Goal: Task Accomplishment & Management: Use online tool/utility

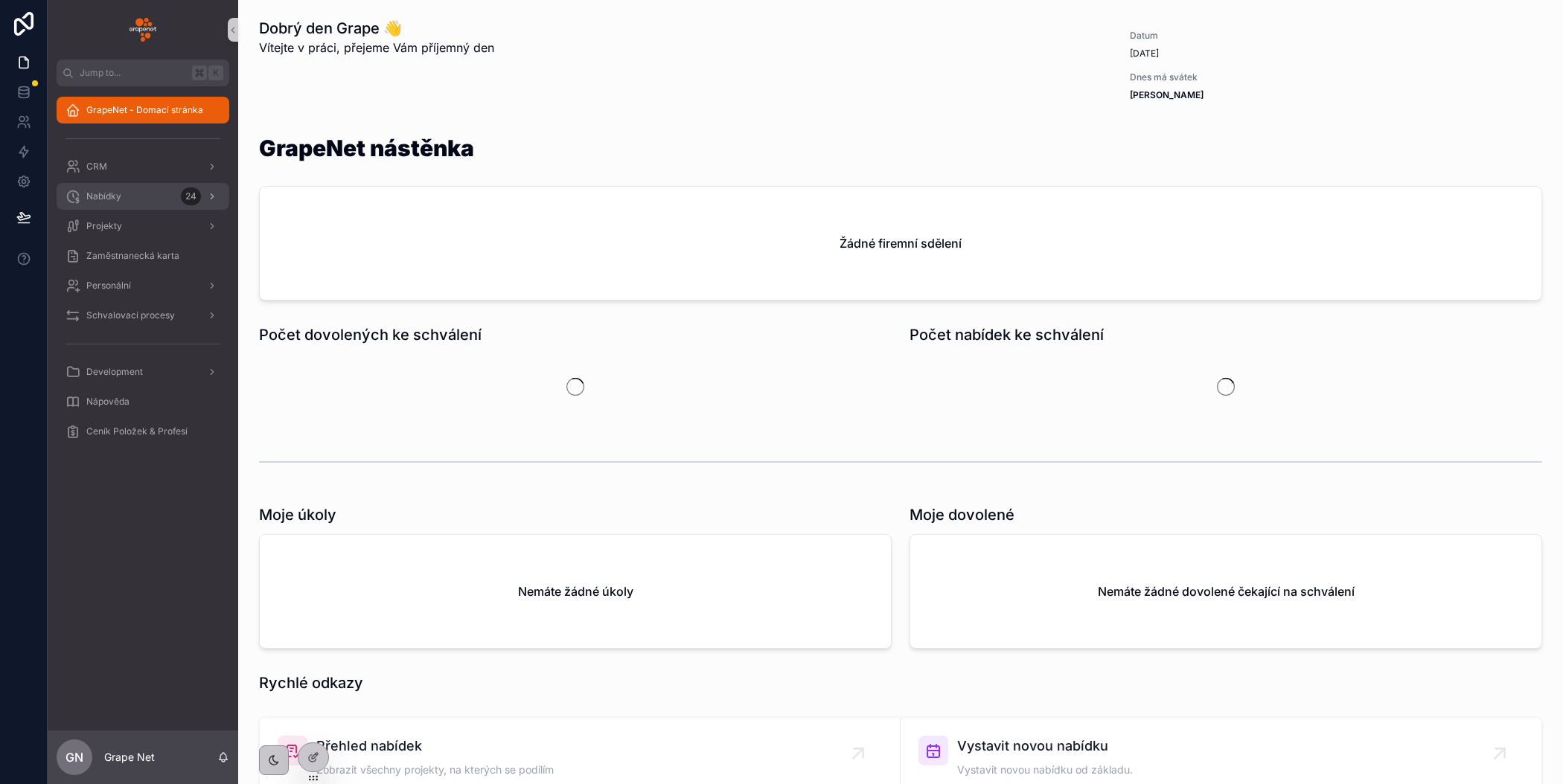
click at [110, 201] on span "Nabídky" at bounding box center [103, 196] width 35 height 12
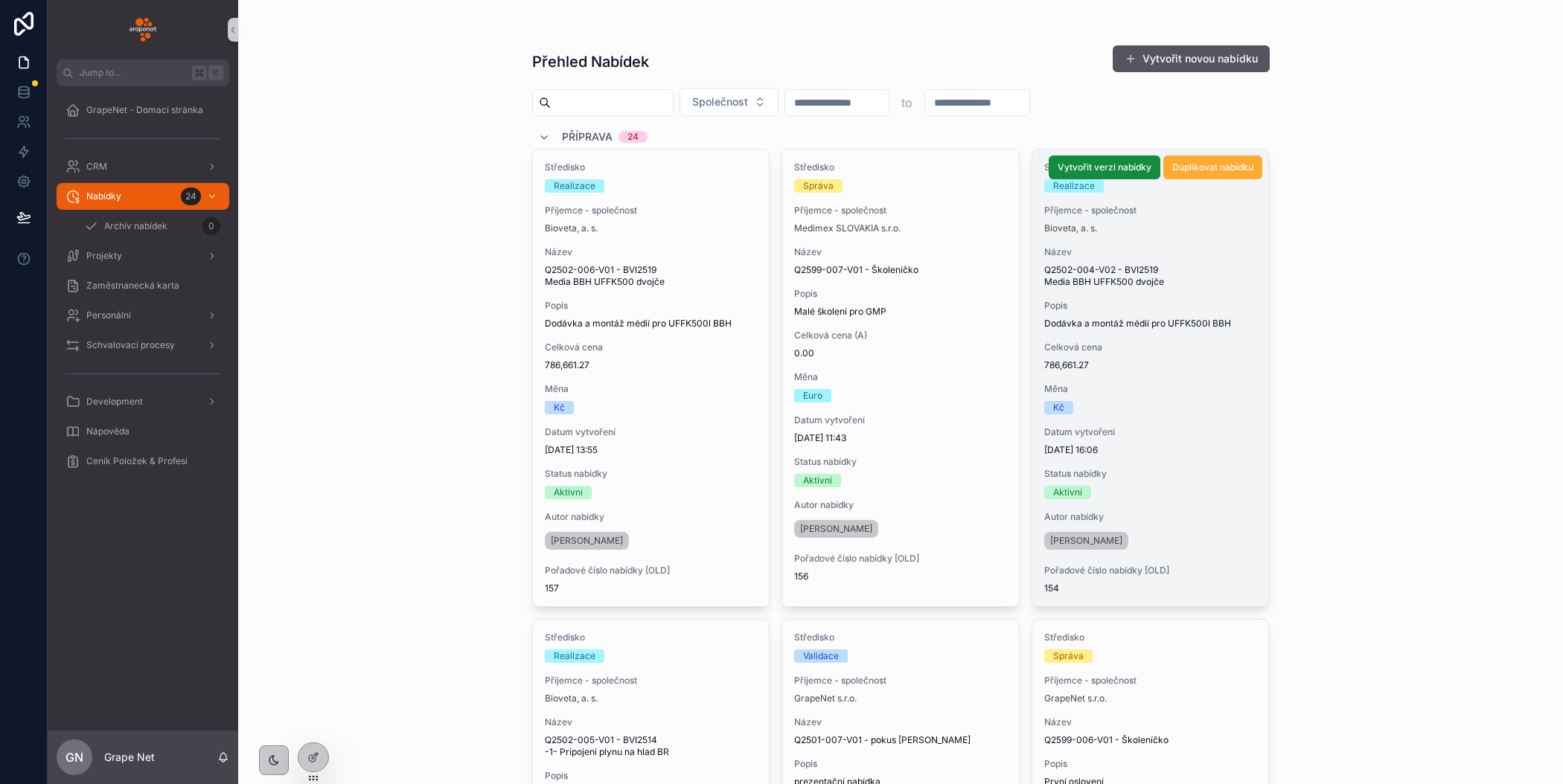
click at [1190, 370] on span "786,661.27" at bounding box center [1151, 365] width 213 height 12
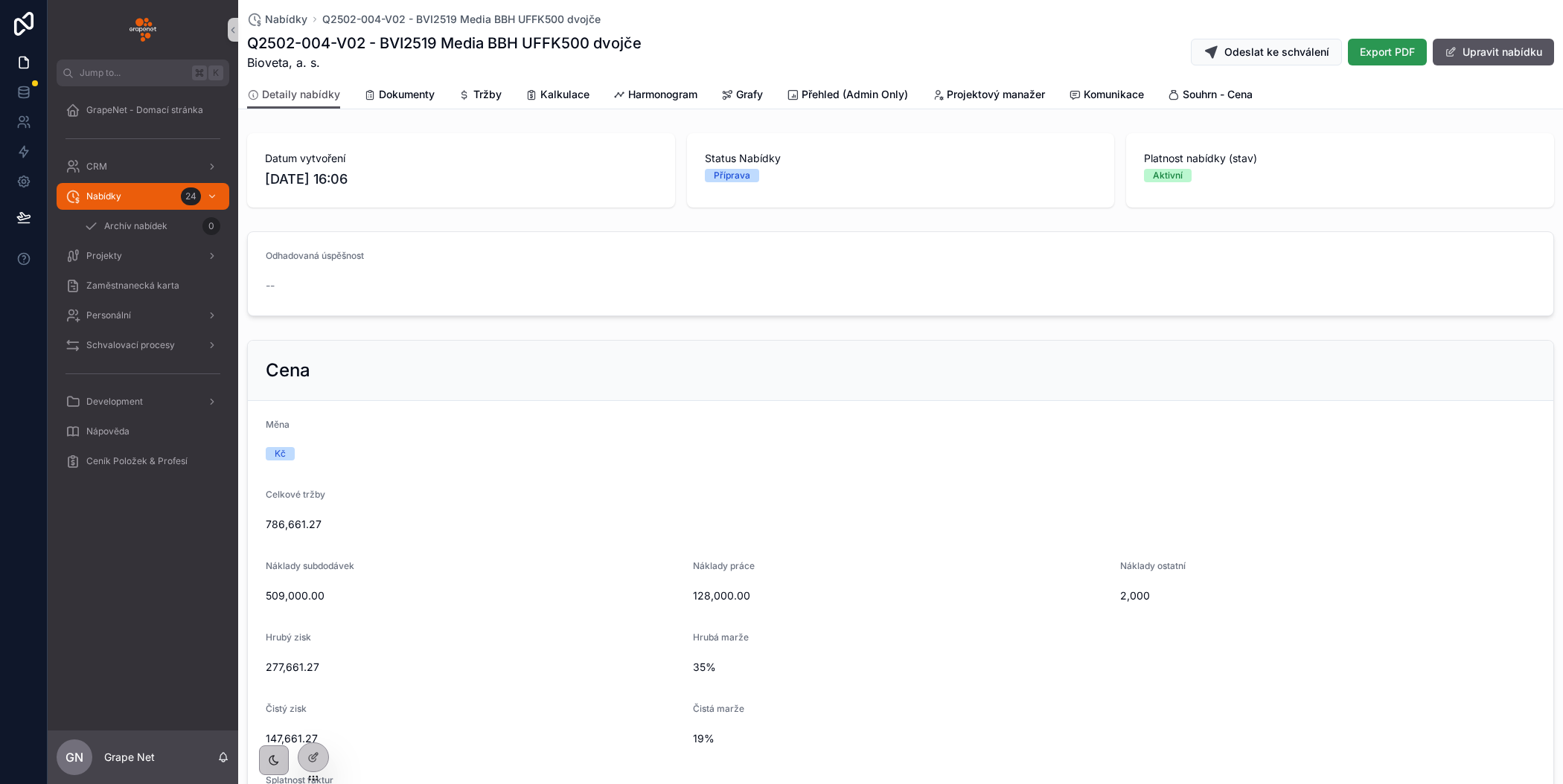
click at [1368, 55] on span "Export PDF" at bounding box center [1388, 52] width 55 height 15
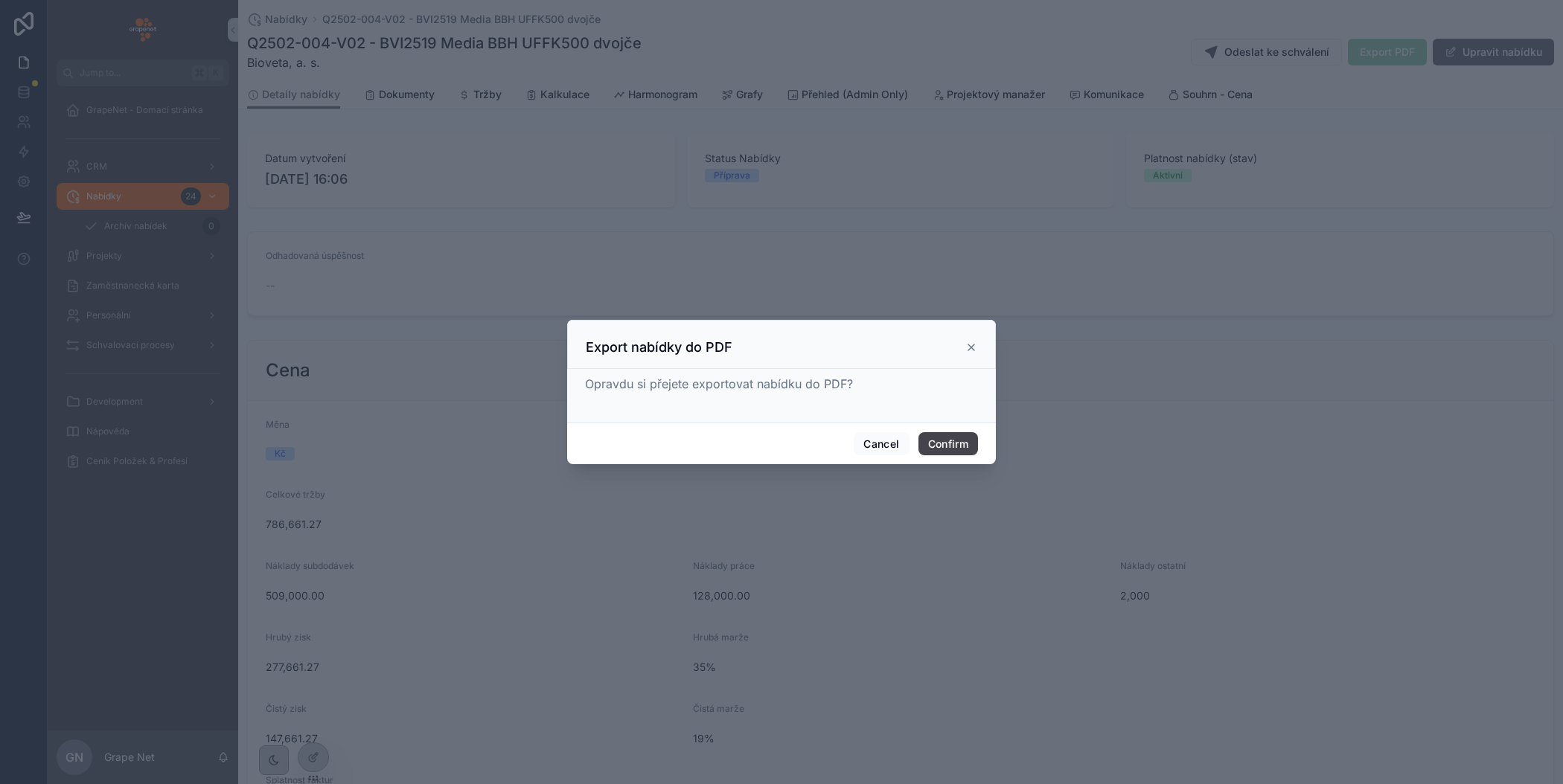
click at [956, 441] on button "Confirm" at bounding box center [948, 444] width 59 height 24
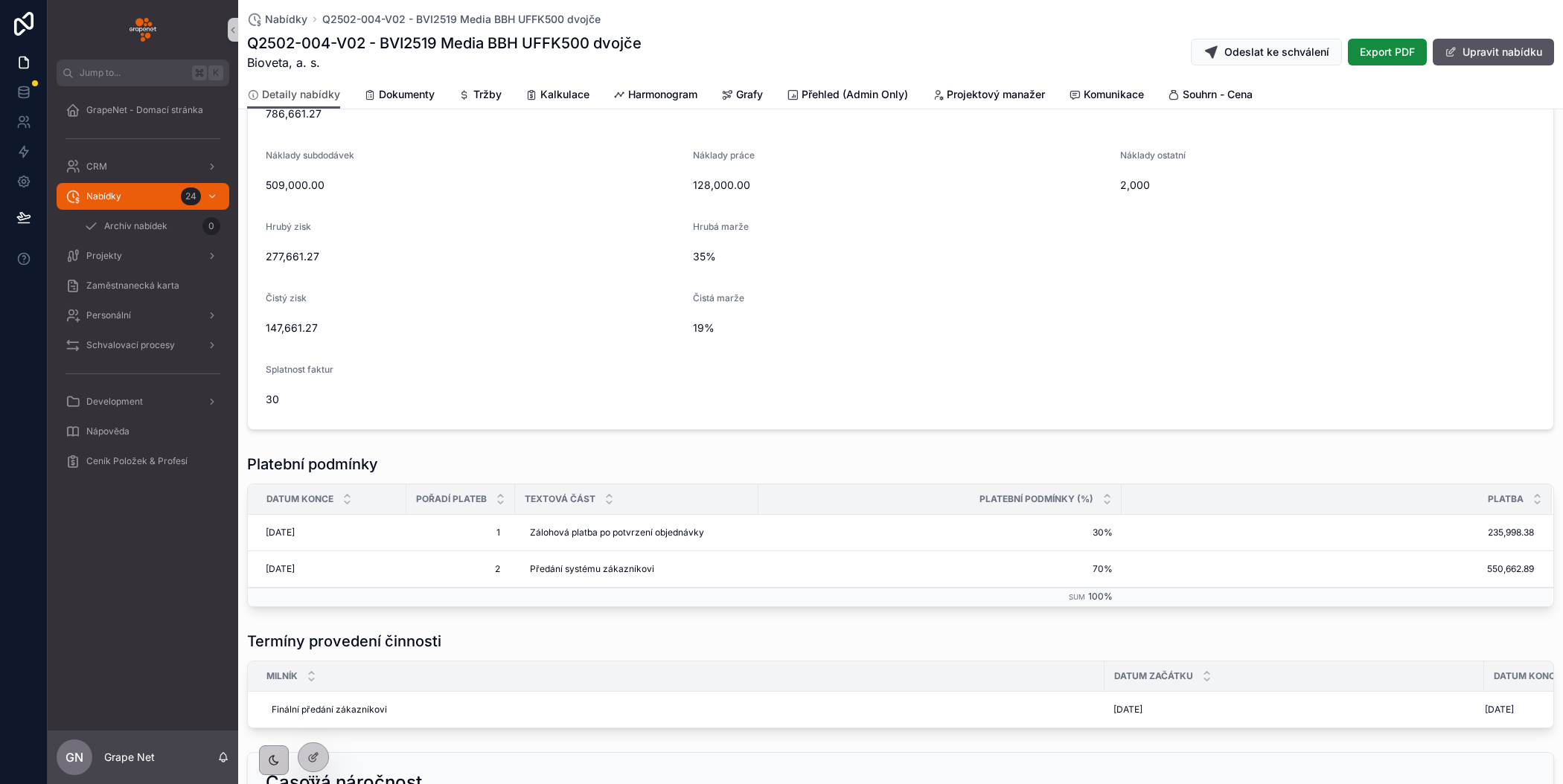
scroll to position [413, 0]
click at [503, 41] on h1 "Q2502-004-V02 - BVI2519 Media BBH UFFK500 dvojče" at bounding box center [444, 43] width 395 height 21
copy h1 "Q2502-004-V02 - BVI2519 Media BBH UFFK500 dvojče"
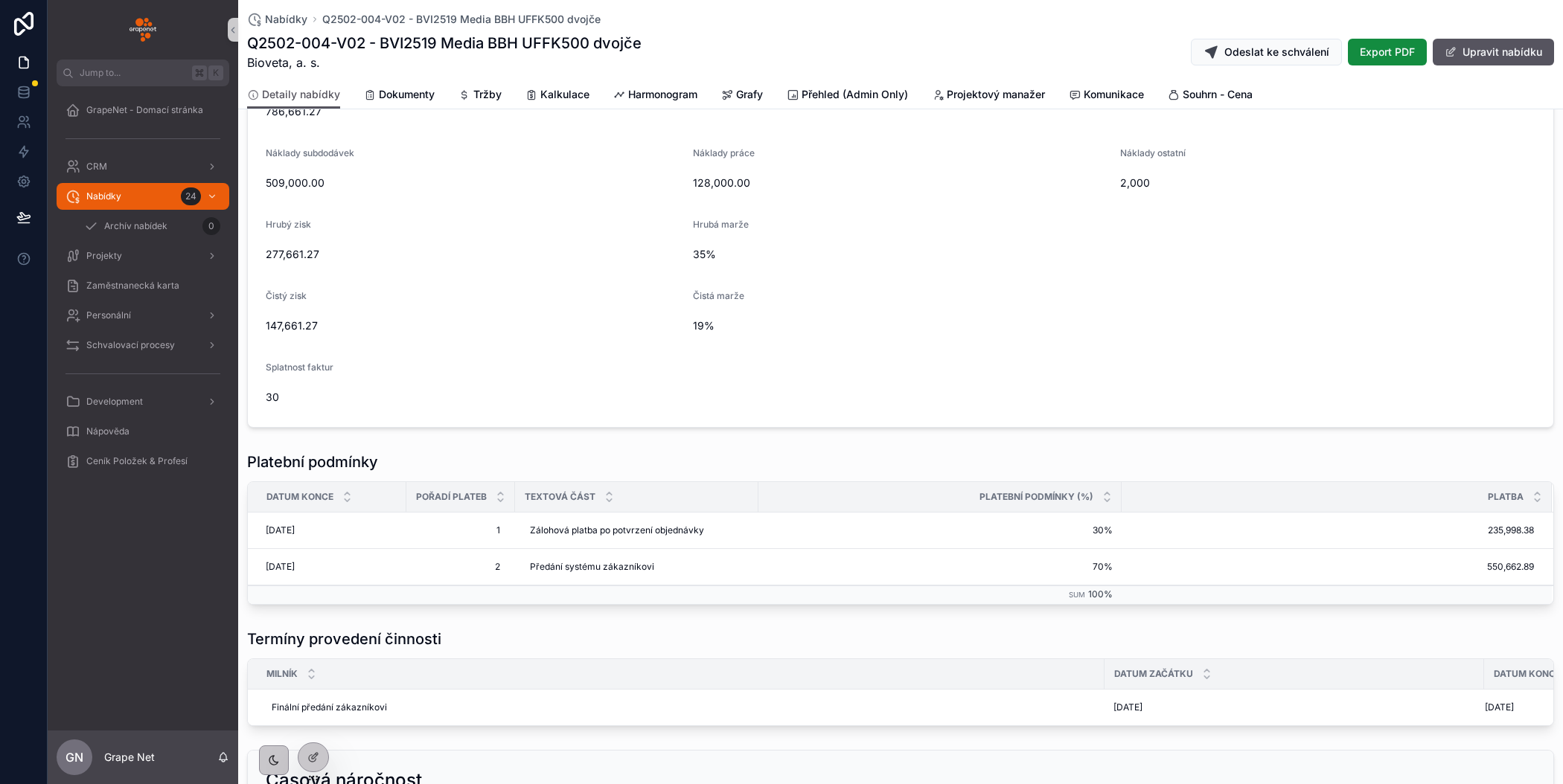
click at [550, 446] on div "Platební podmínky Datum konce Pořadí plateb Textová část Platební podmínky (%) …" at bounding box center [900, 528] width 1325 height 166
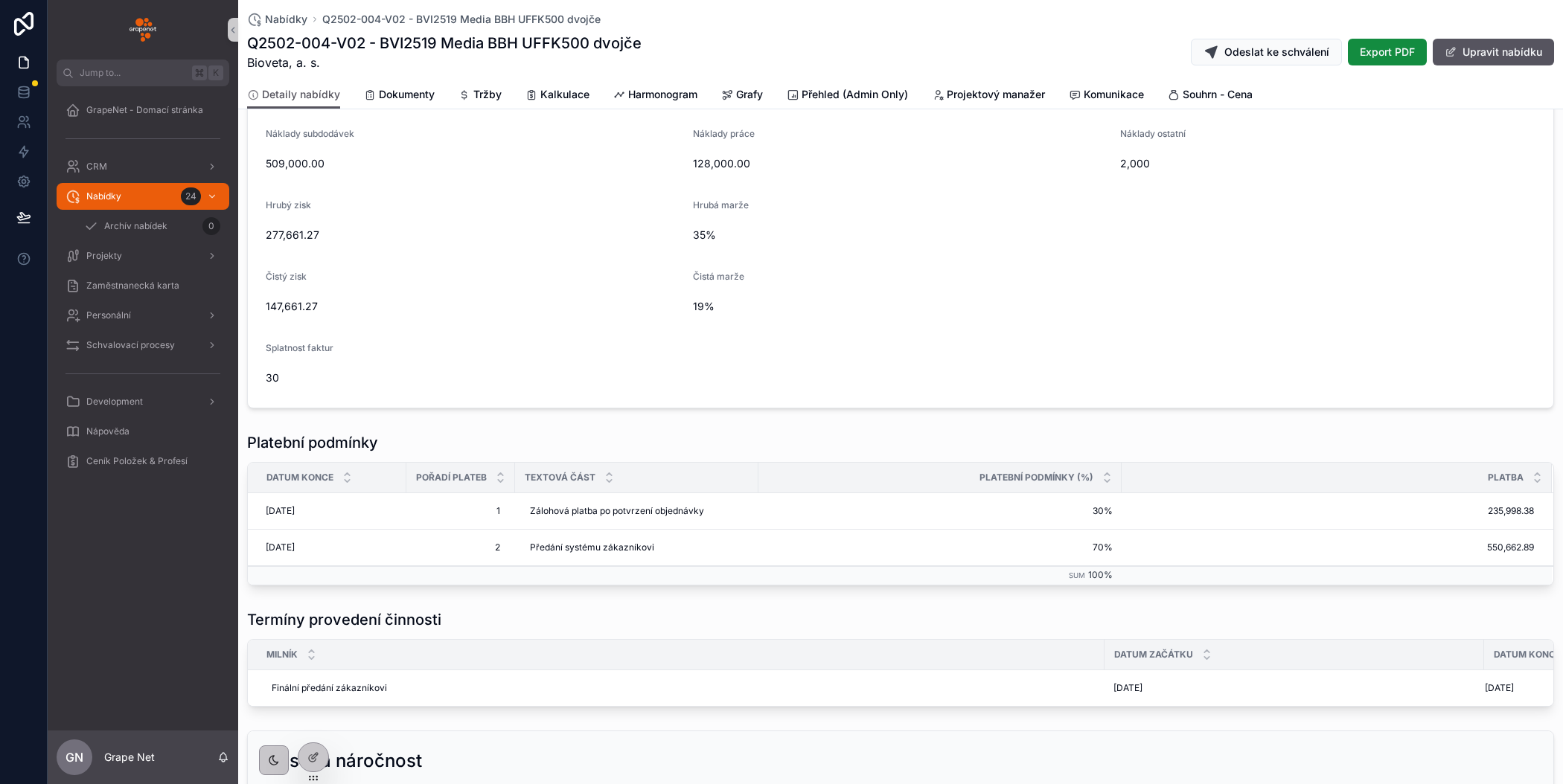
scroll to position [442, 0]
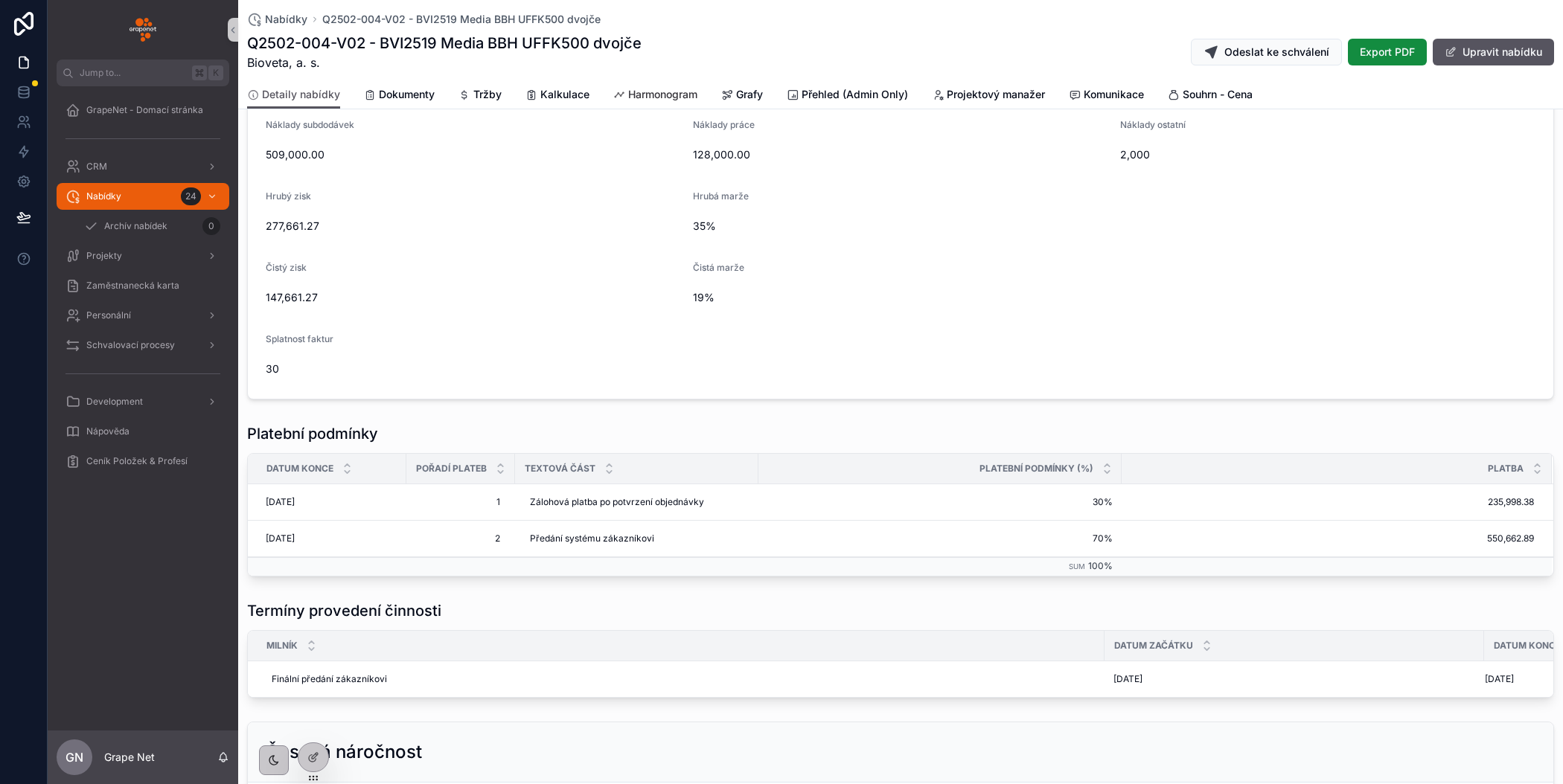
click at [641, 94] on span "Harmonogram" at bounding box center [663, 94] width 69 height 15
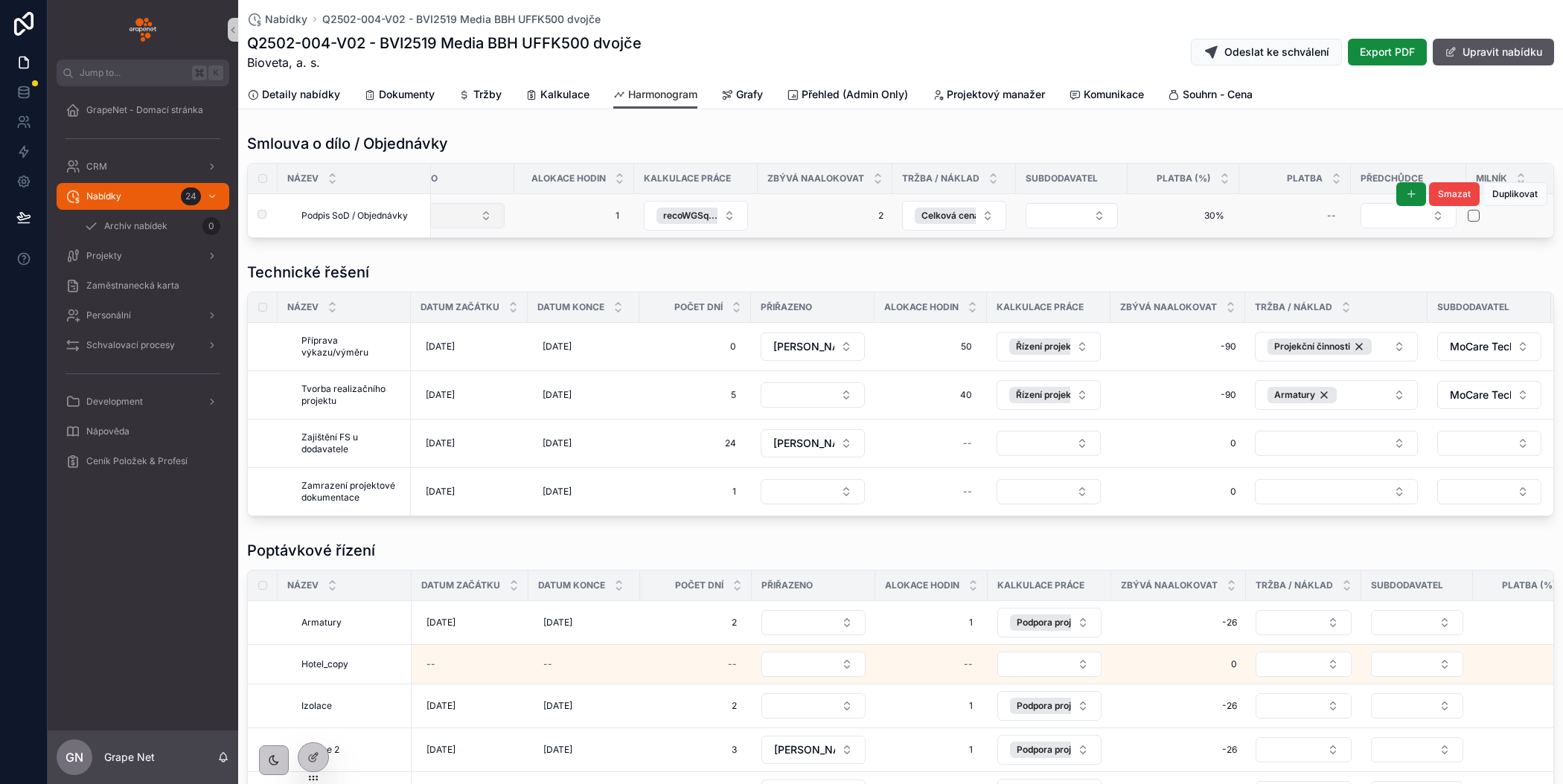
scroll to position [0, 461]
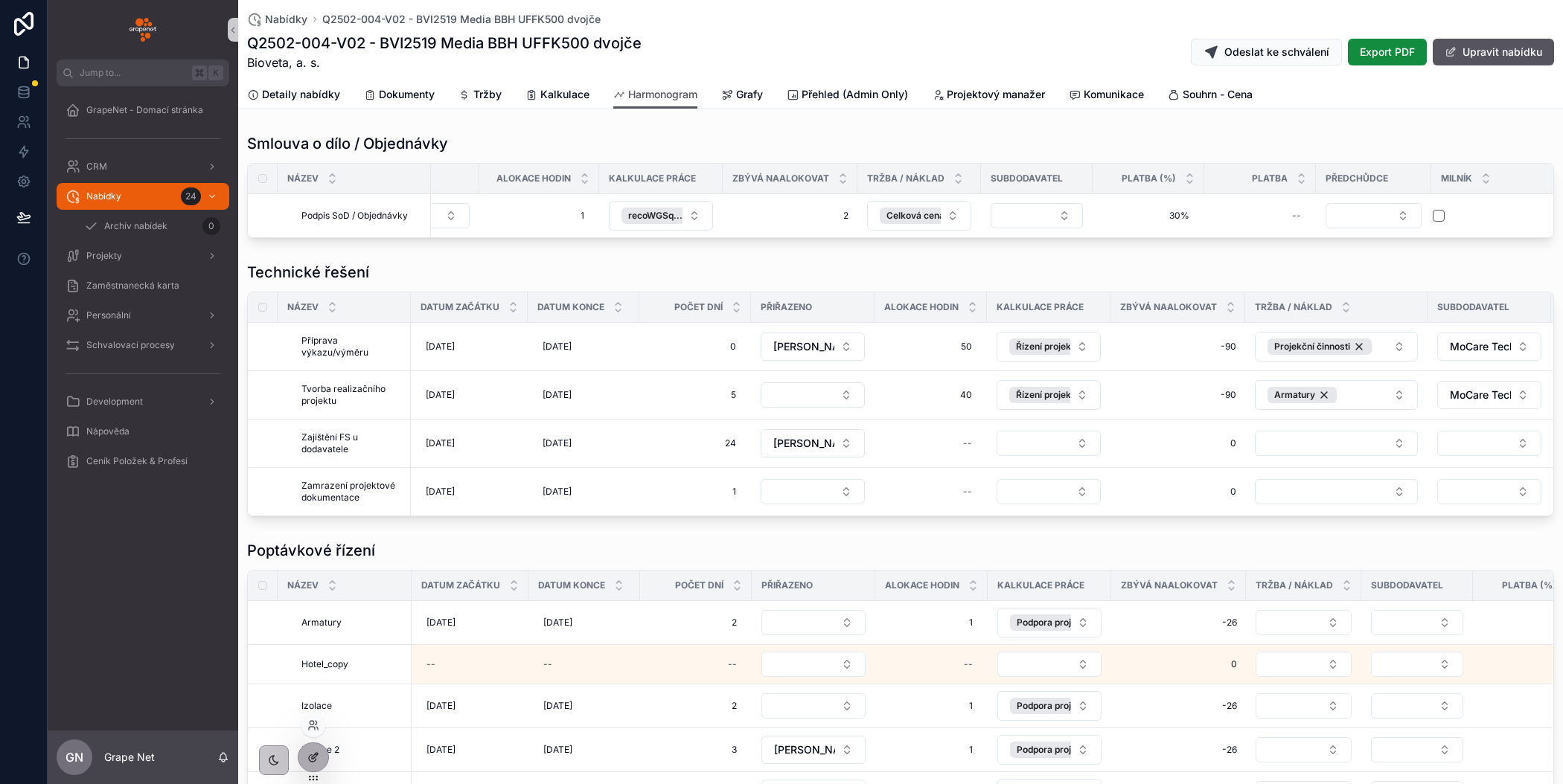
click at [313, 756] on icon at bounding box center [314, 756] width 6 height 6
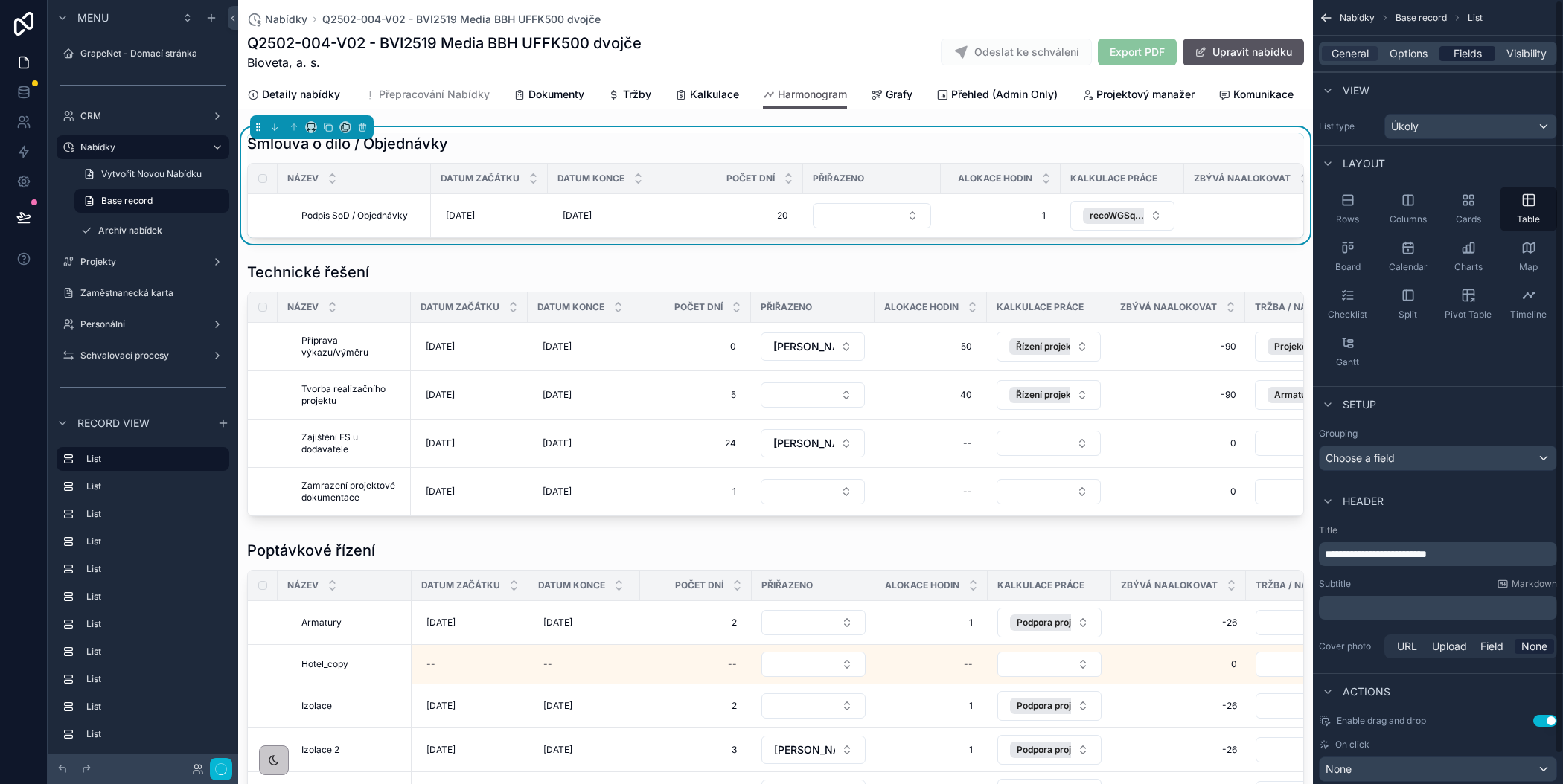
click at [1462, 55] on span "Fields" at bounding box center [1467, 54] width 28 height 15
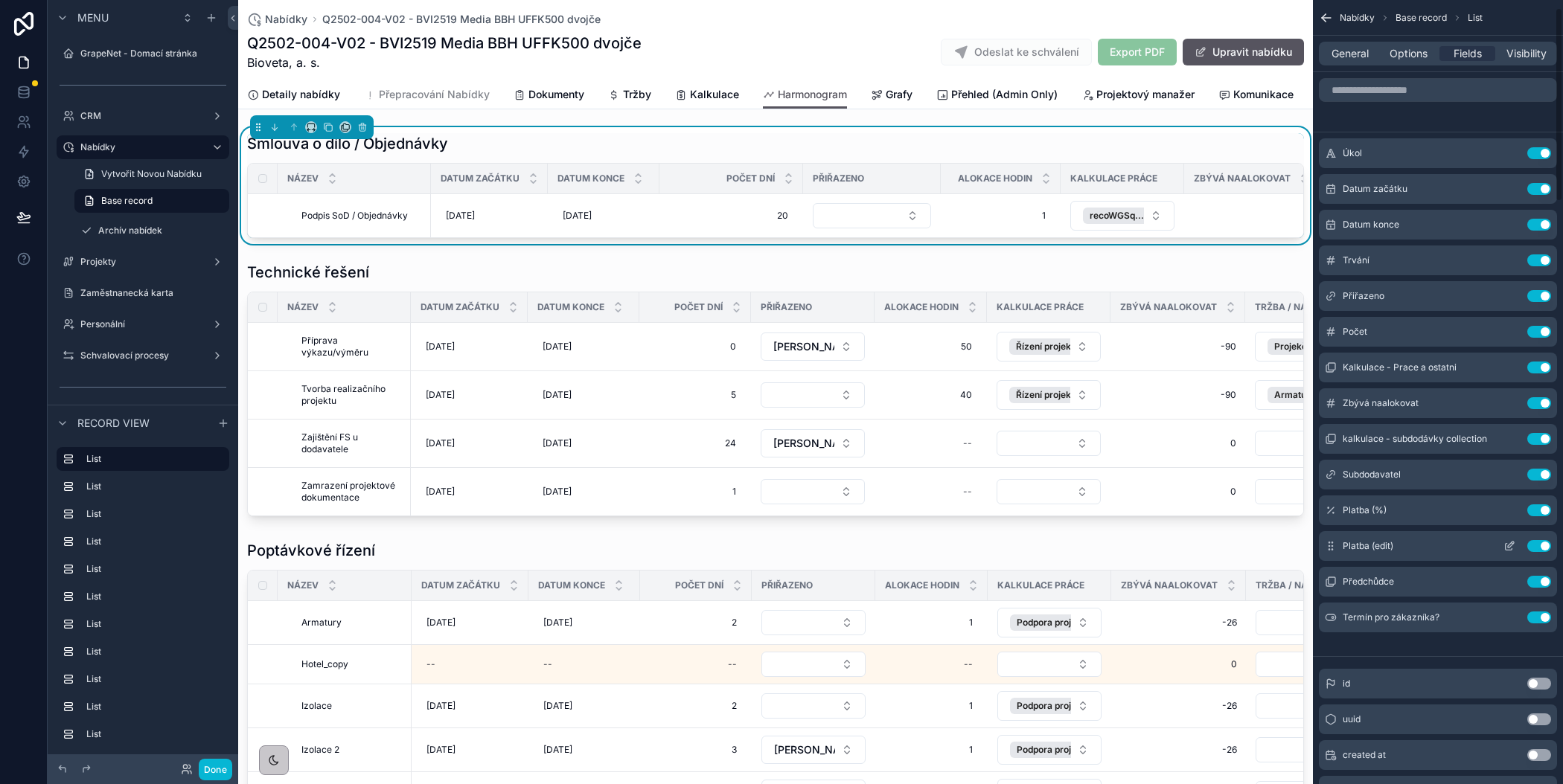
scroll to position [32, 0]
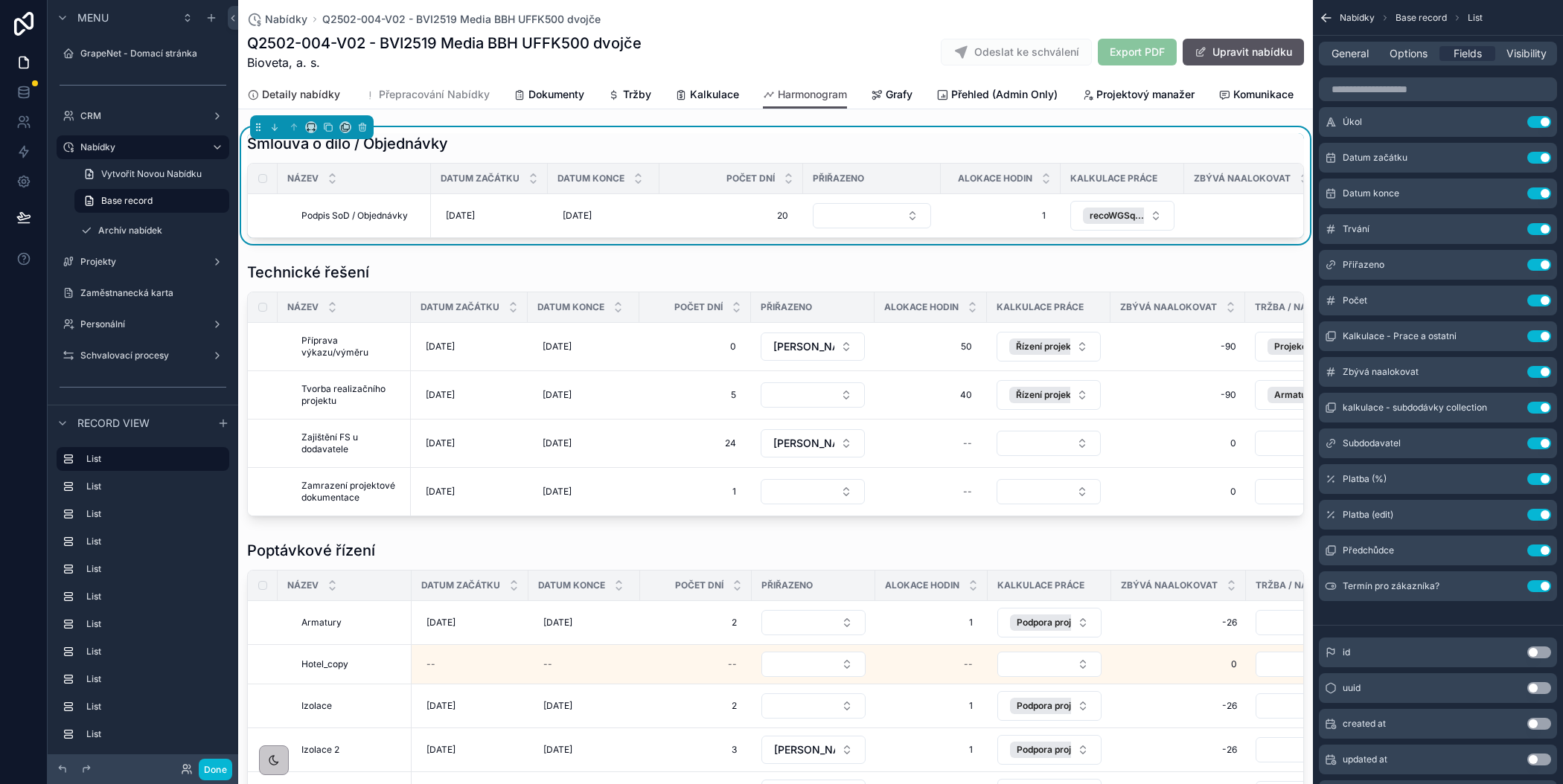
click at [323, 96] on span "Detaily nabídky" at bounding box center [301, 94] width 78 height 15
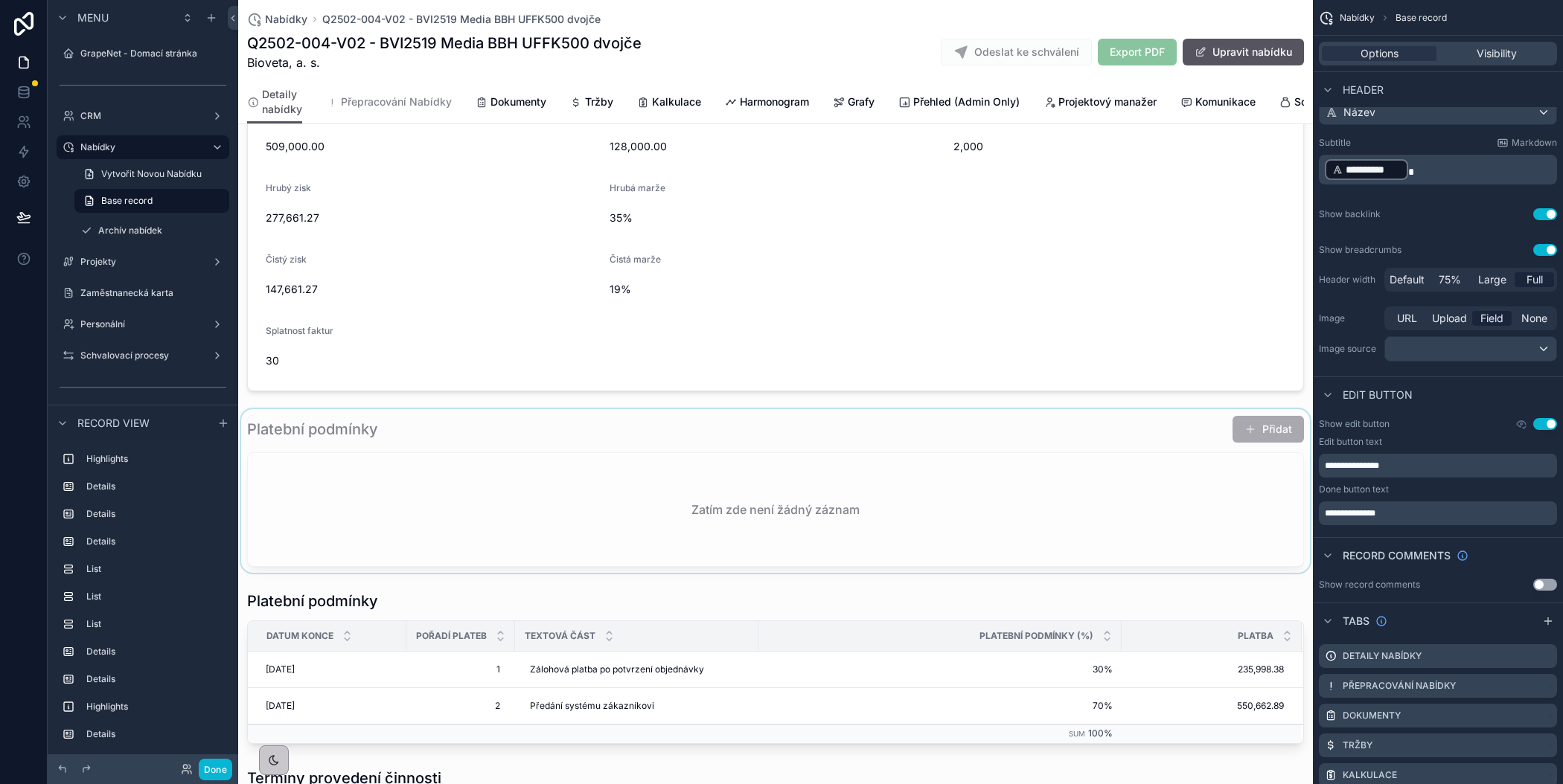
scroll to position [849, 0]
click at [620, 464] on div "scrollable content" at bounding box center [775, 489] width 1075 height 164
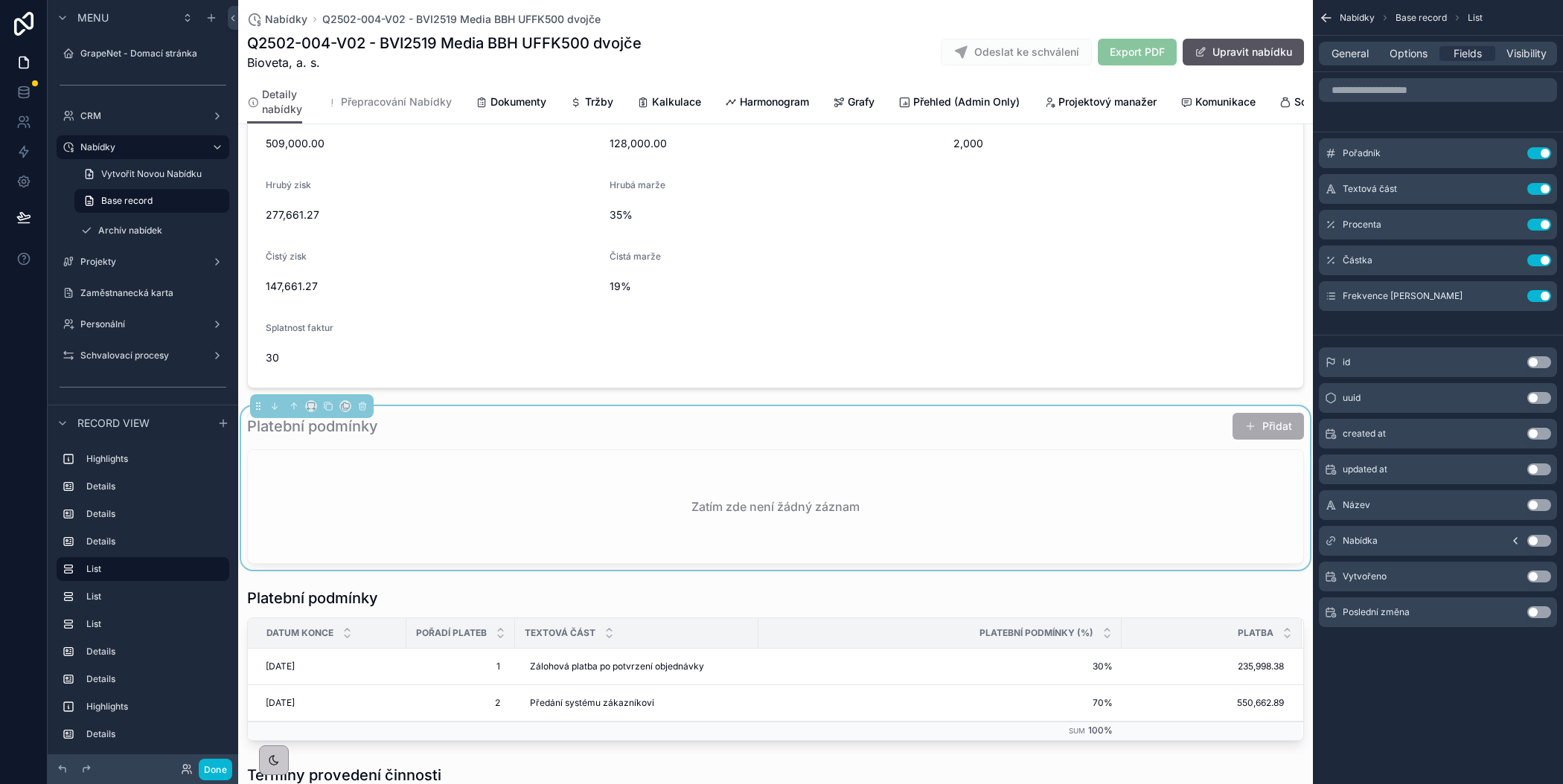
scroll to position [0, 0]
click at [1355, 55] on span "General" at bounding box center [1350, 54] width 37 height 15
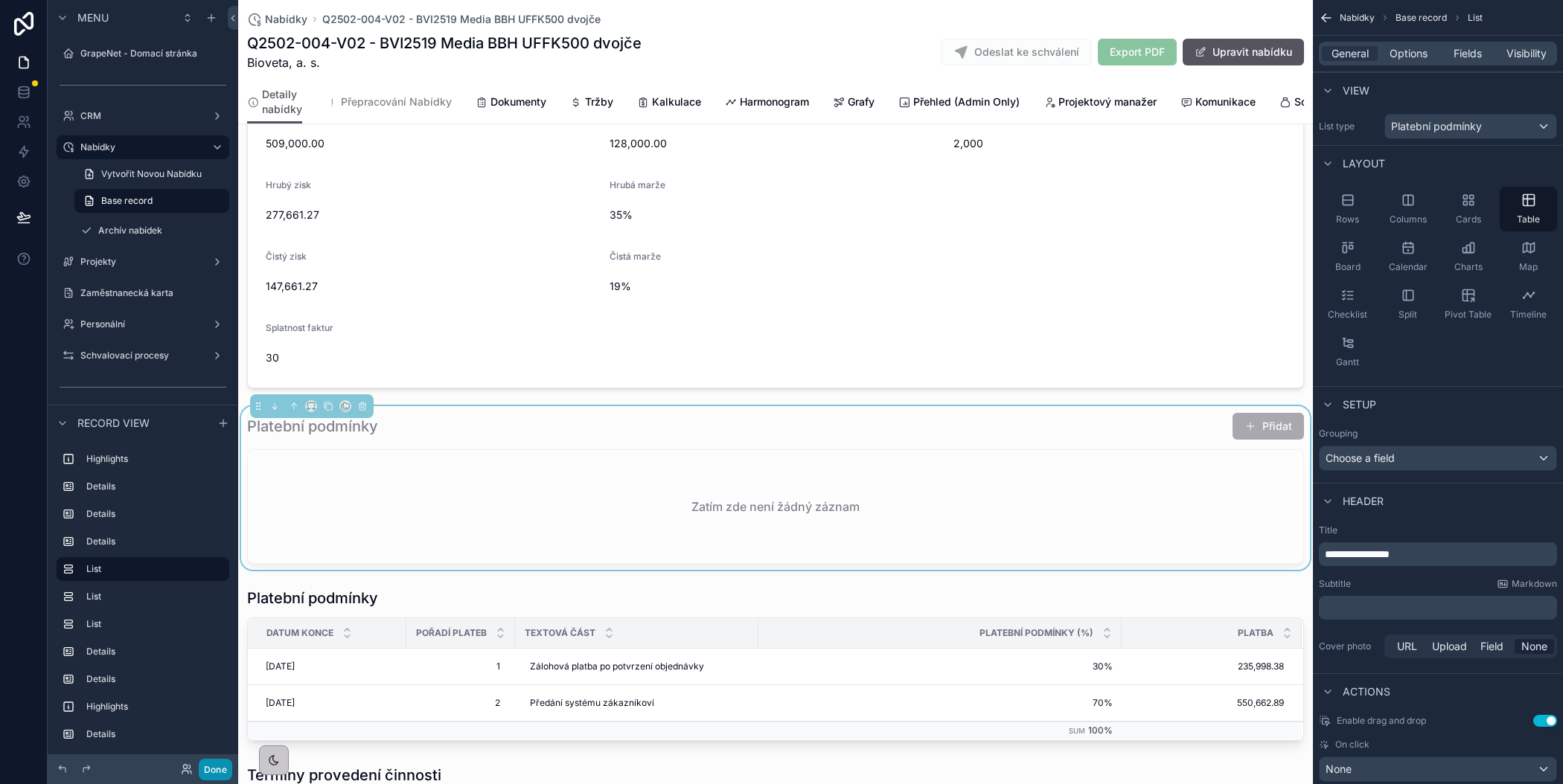
click at [218, 768] on button "Done" at bounding box center [215, 769] width 33 height 22
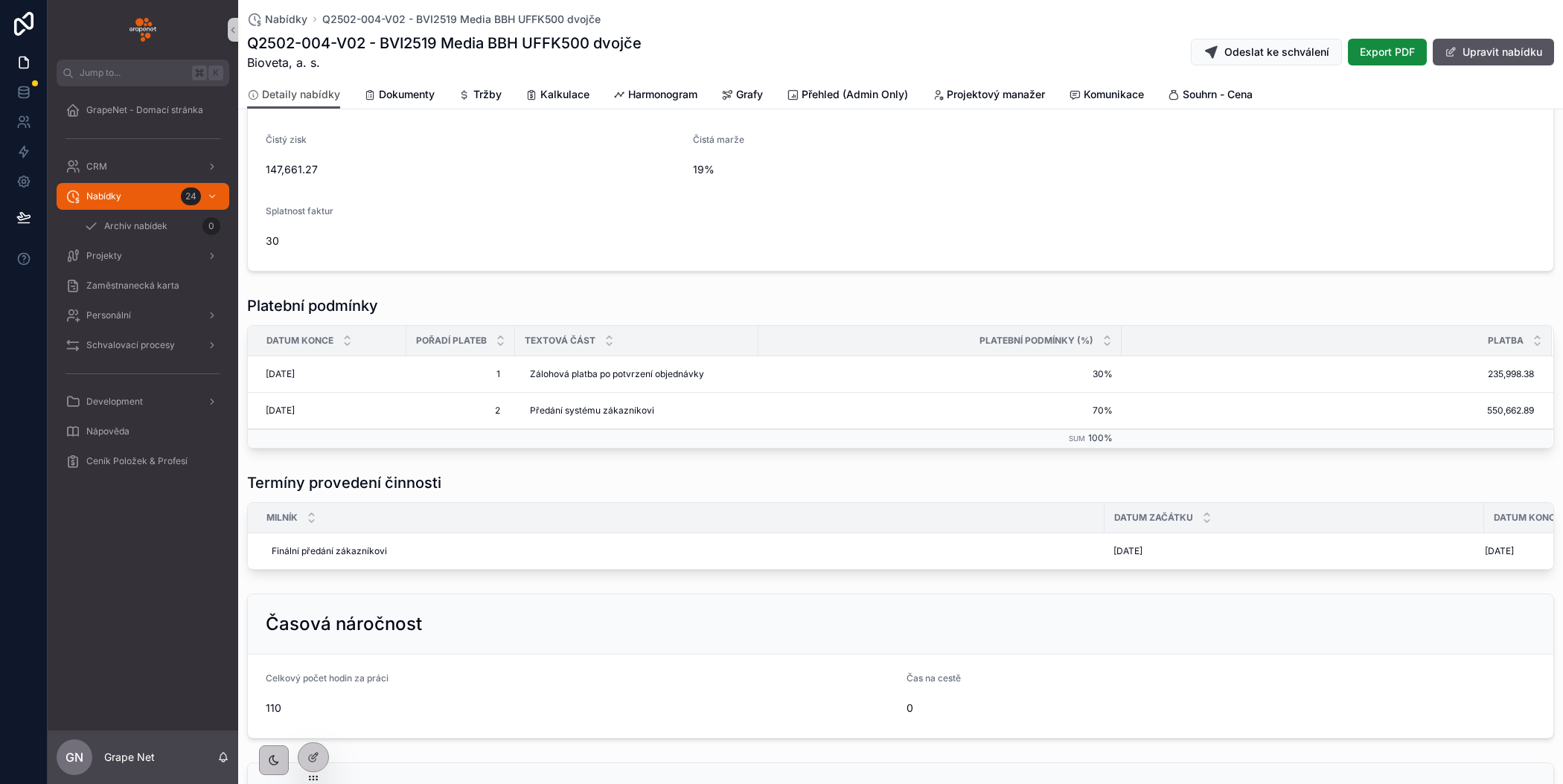
scroll to position [562, 0]
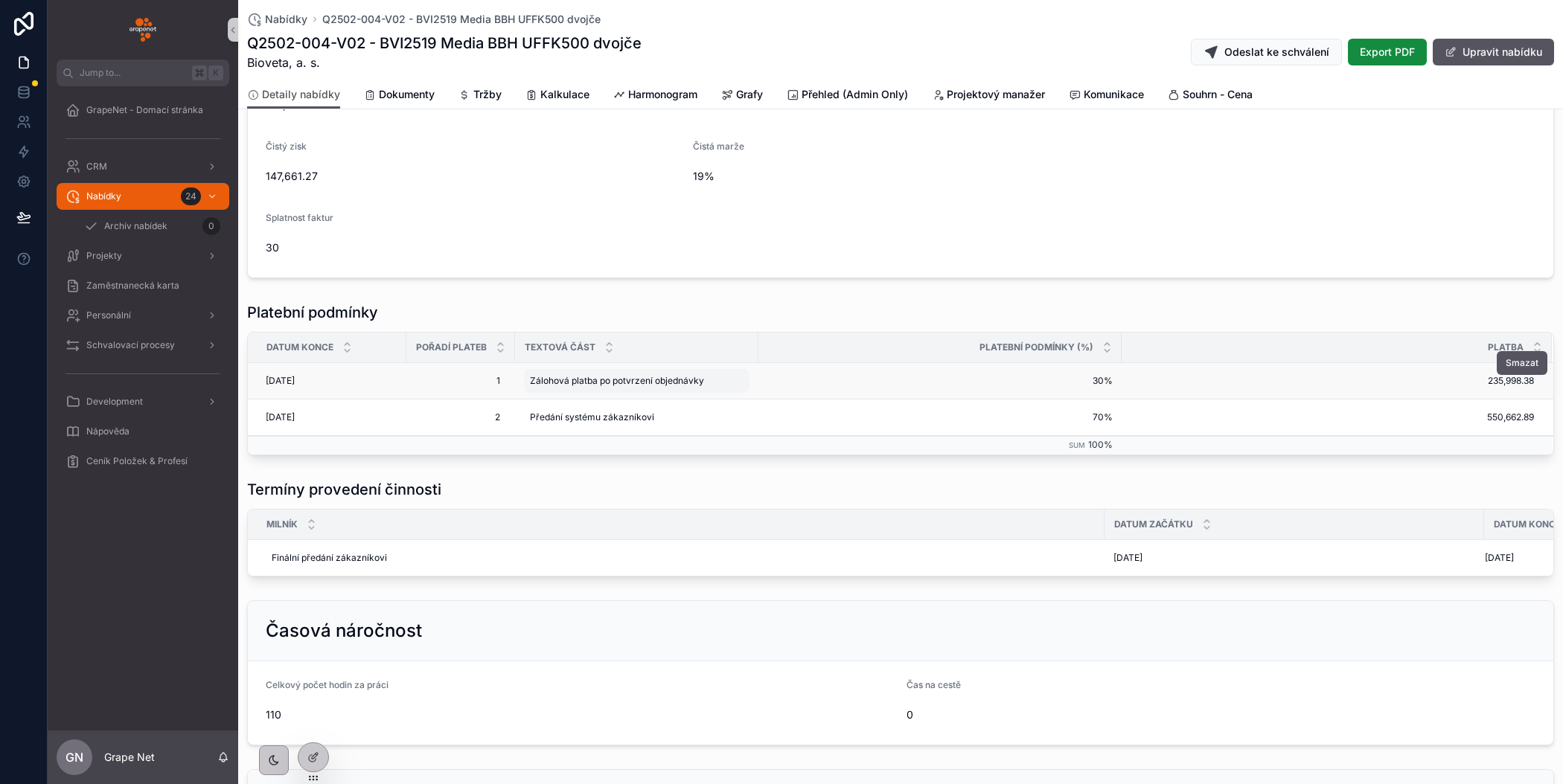
click at [658, 376] on span "Zálohová platba po potvrzení objednávky" at bounding box center [617, 381] width 175 height 12
click at [658, 376] on div "**********" at bounding box center [625, 399] width 214 height 55
click at [617, 400] on input "**********" at bounding box center [602, 399] width 141 height 21
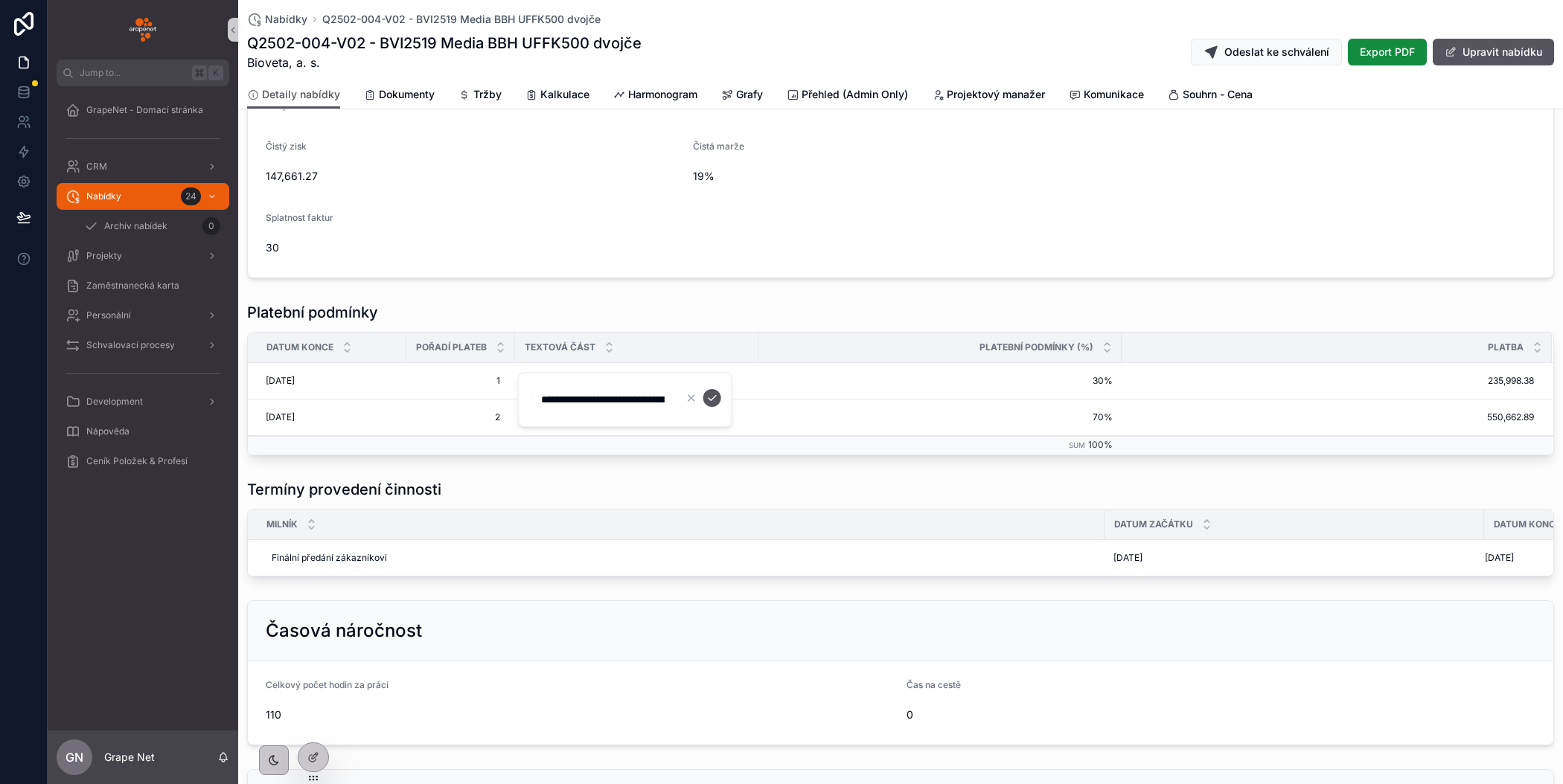
click at [617, 400] on input "**********" at bounding box center [602, 399] width 141 height 21
click at [693, 394] on icon "scrollable content" at bounding box center [691, 398] width 12 height 12
click at [667, 451] on div "Platební podmínky Datum konce Pořadí plateb Textová část Platební podmínky (%) …" at bounding box center [900, 379] width 1325 height 166
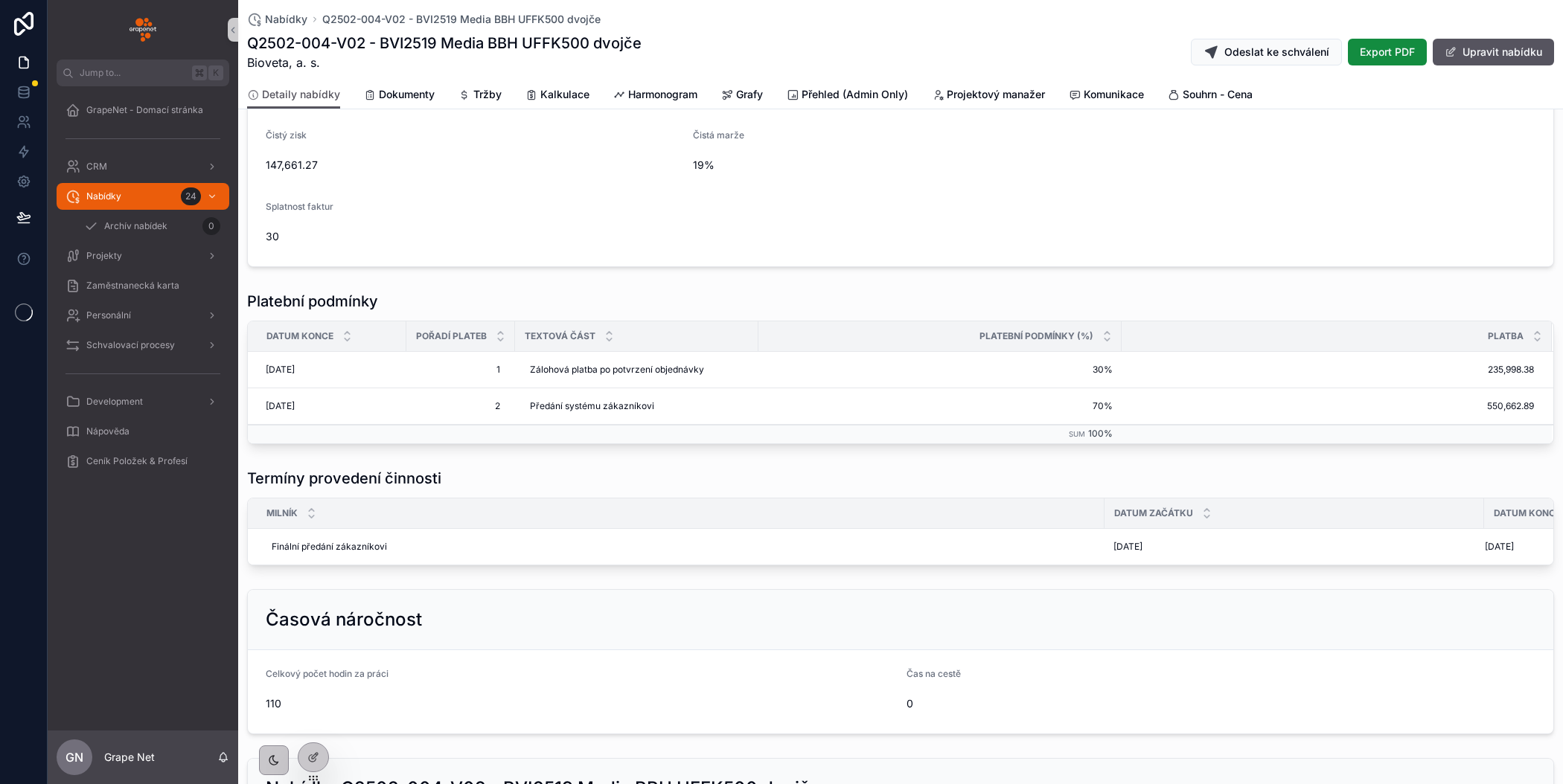
scroll to position [575, 0]
click at [649, 91] on span "Harmonogram" at bounding box center [663, 94] width 69 height 15
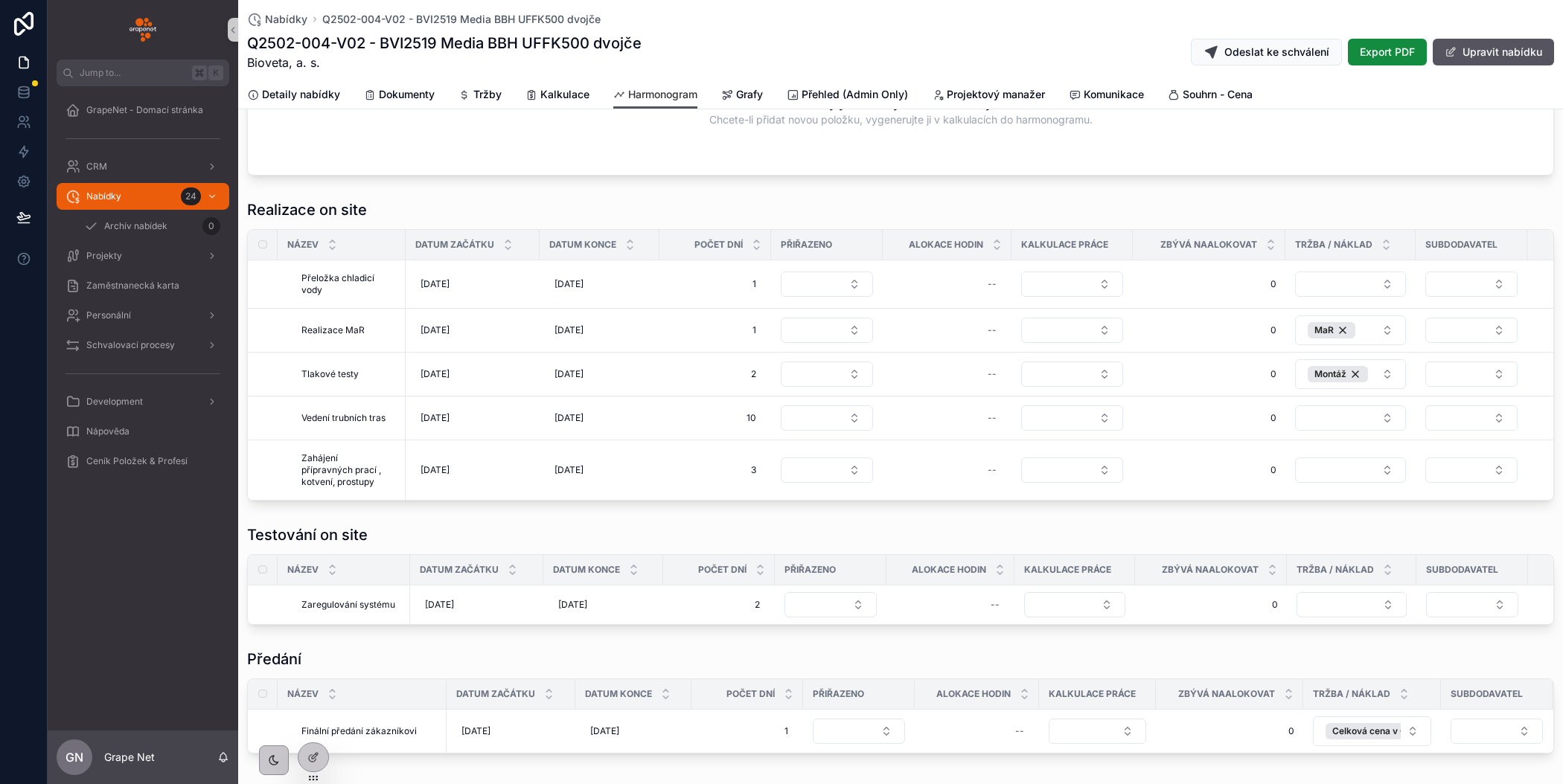
scroll to position [2645, 0]
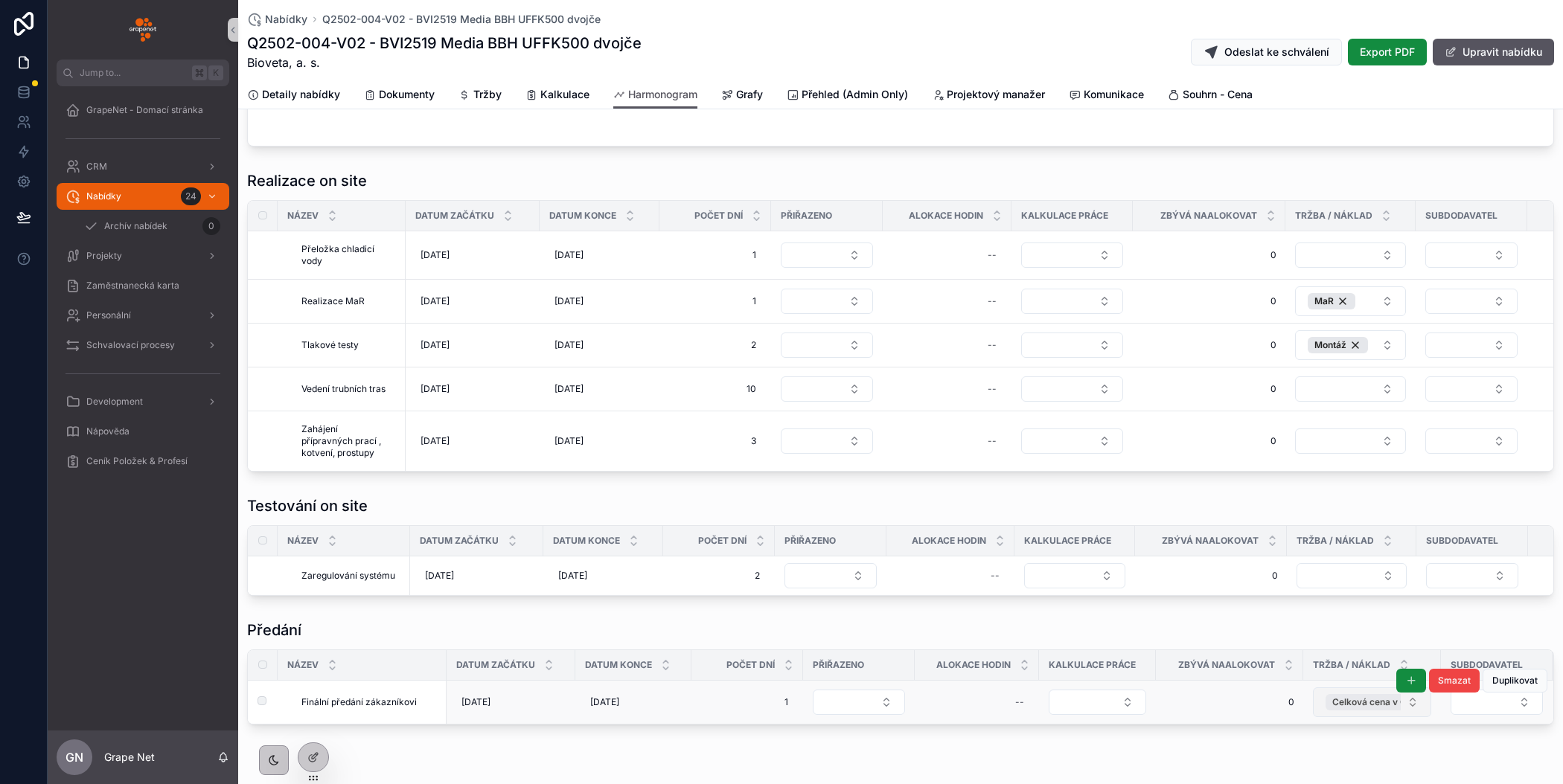
click at [1378, 696] on span "Celková cena v CZK" at bounding box center [1375, 702] width 86 height 12
click at [296, 94] on span "Detaily nabídky" at bounding box center [301, 94] width 78 height 15
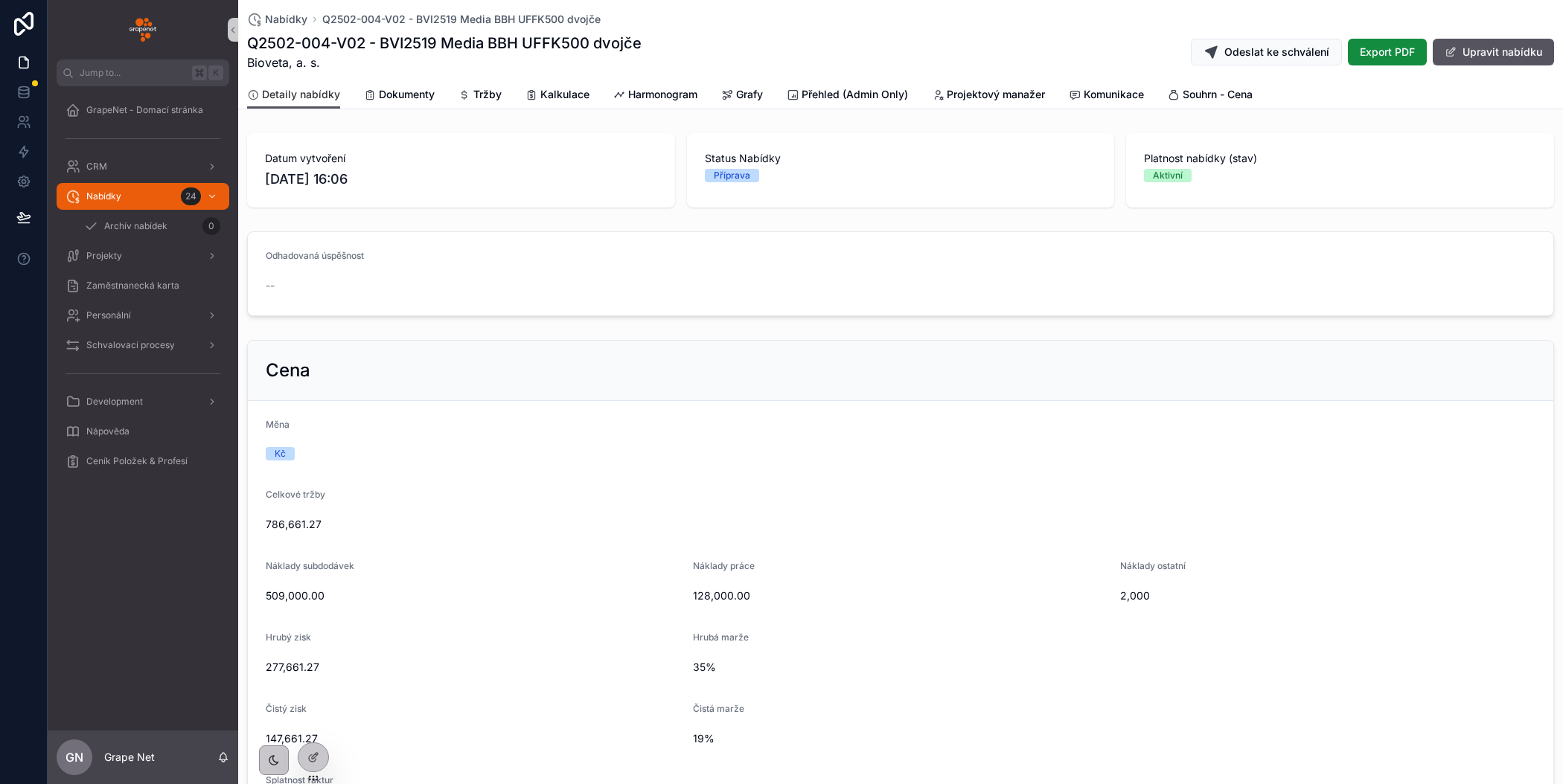
click at [295, 93] on span "Detaily nabídky" at bounding box center [301, 94] width 78 height 15
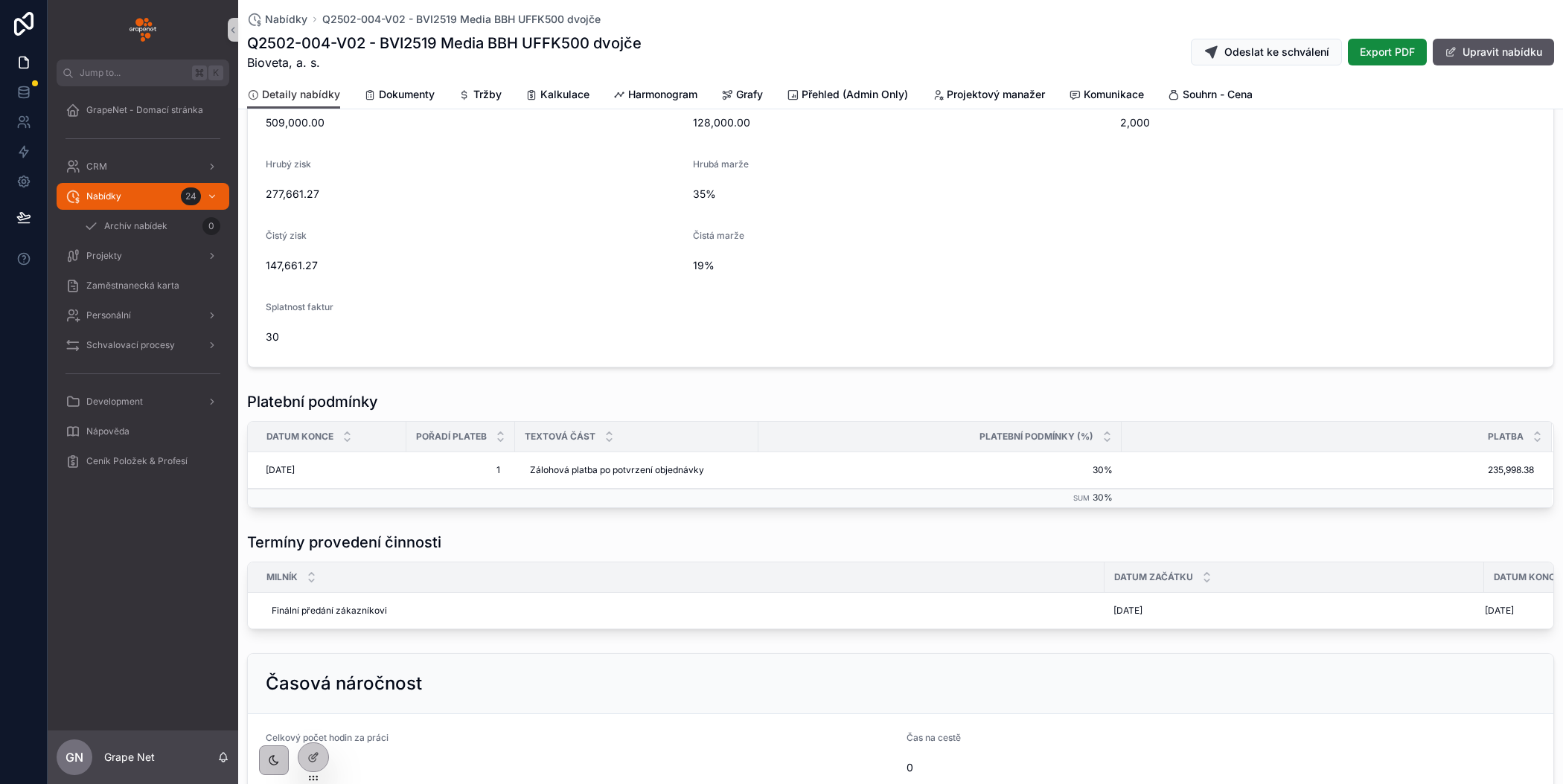
scroll to position [480, 0]
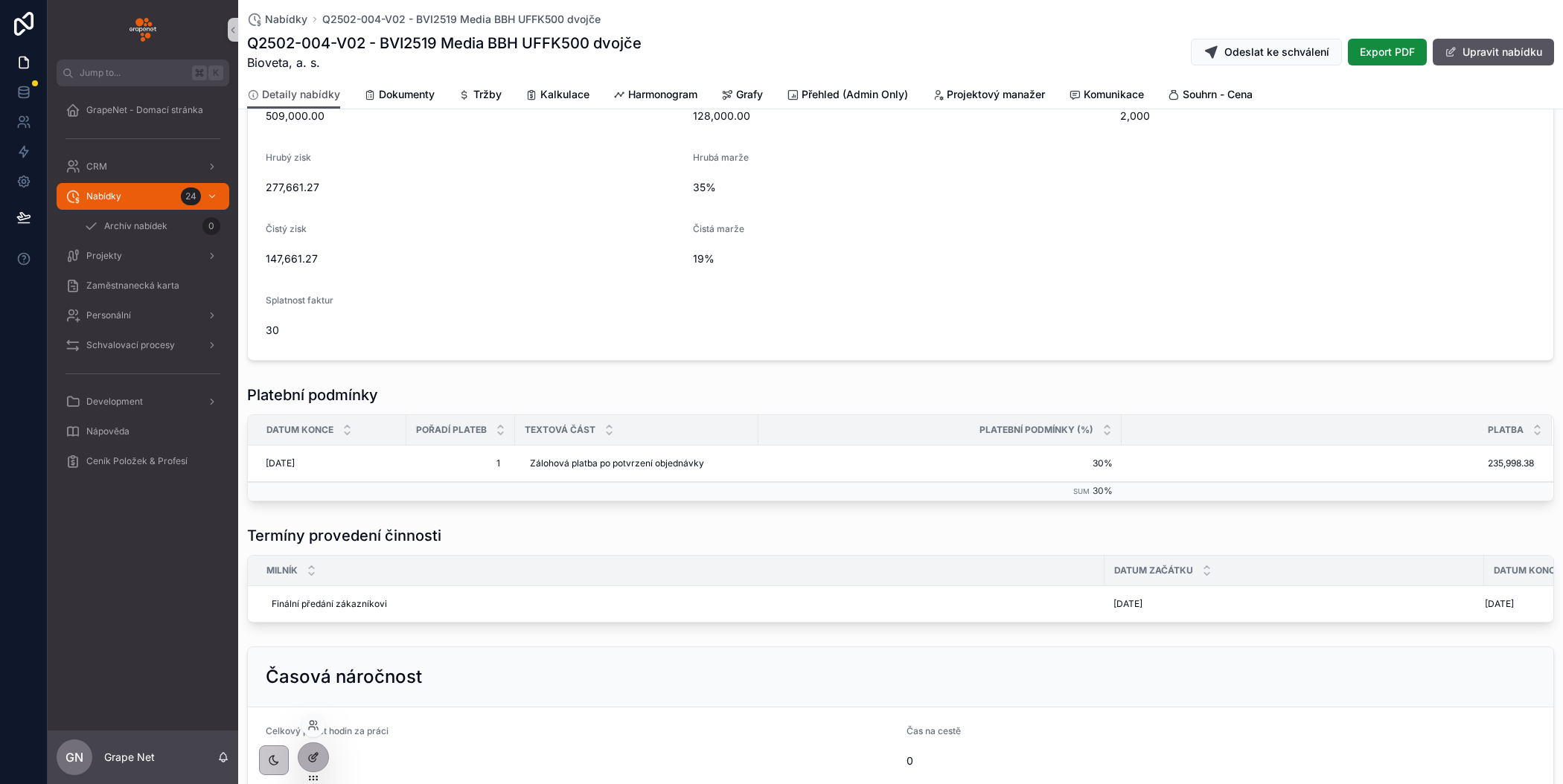
click at [311, 754] on icon at bounding box center [313, 757] width 12 height 12
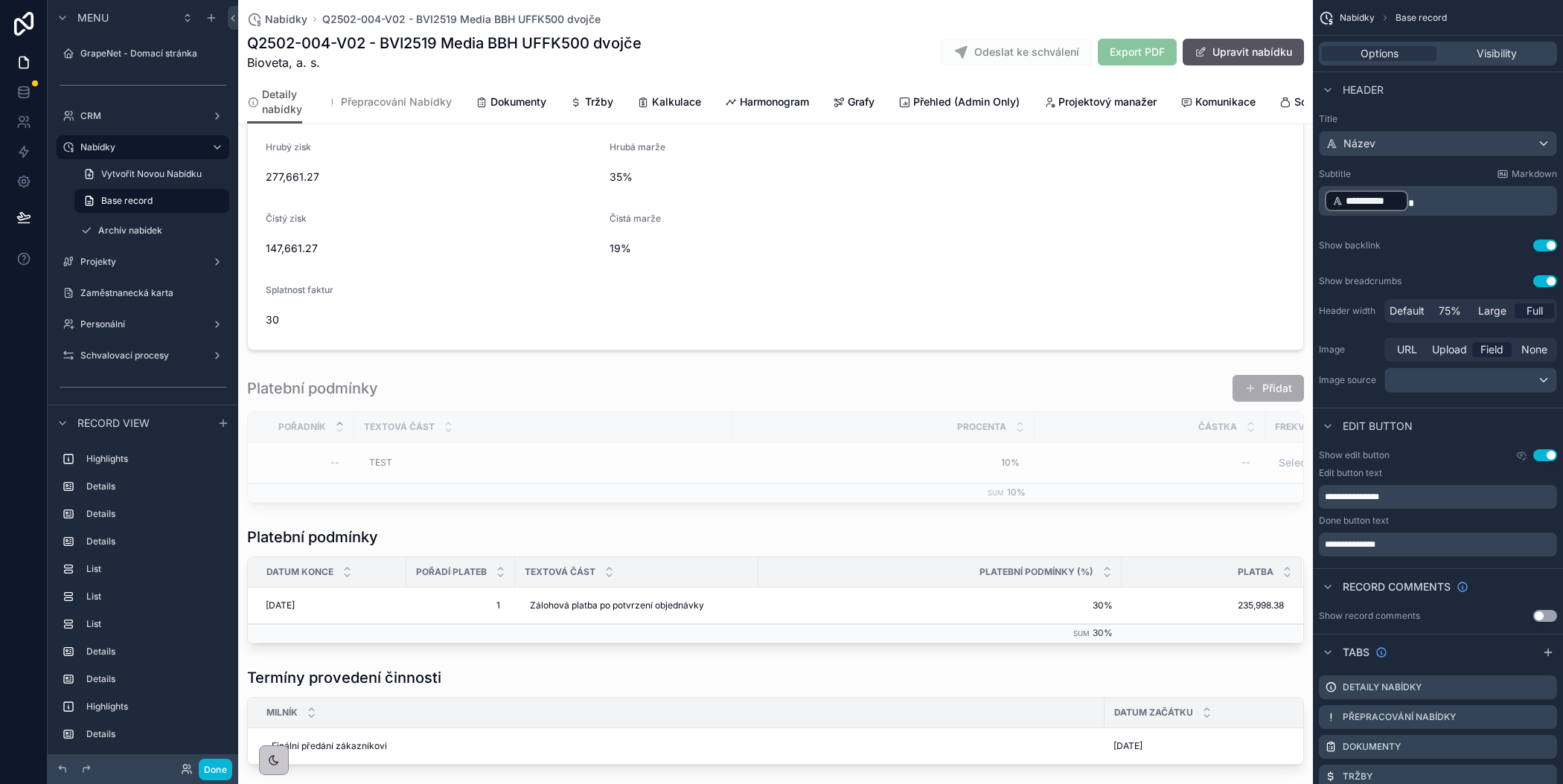
scroll to position [939, 0]
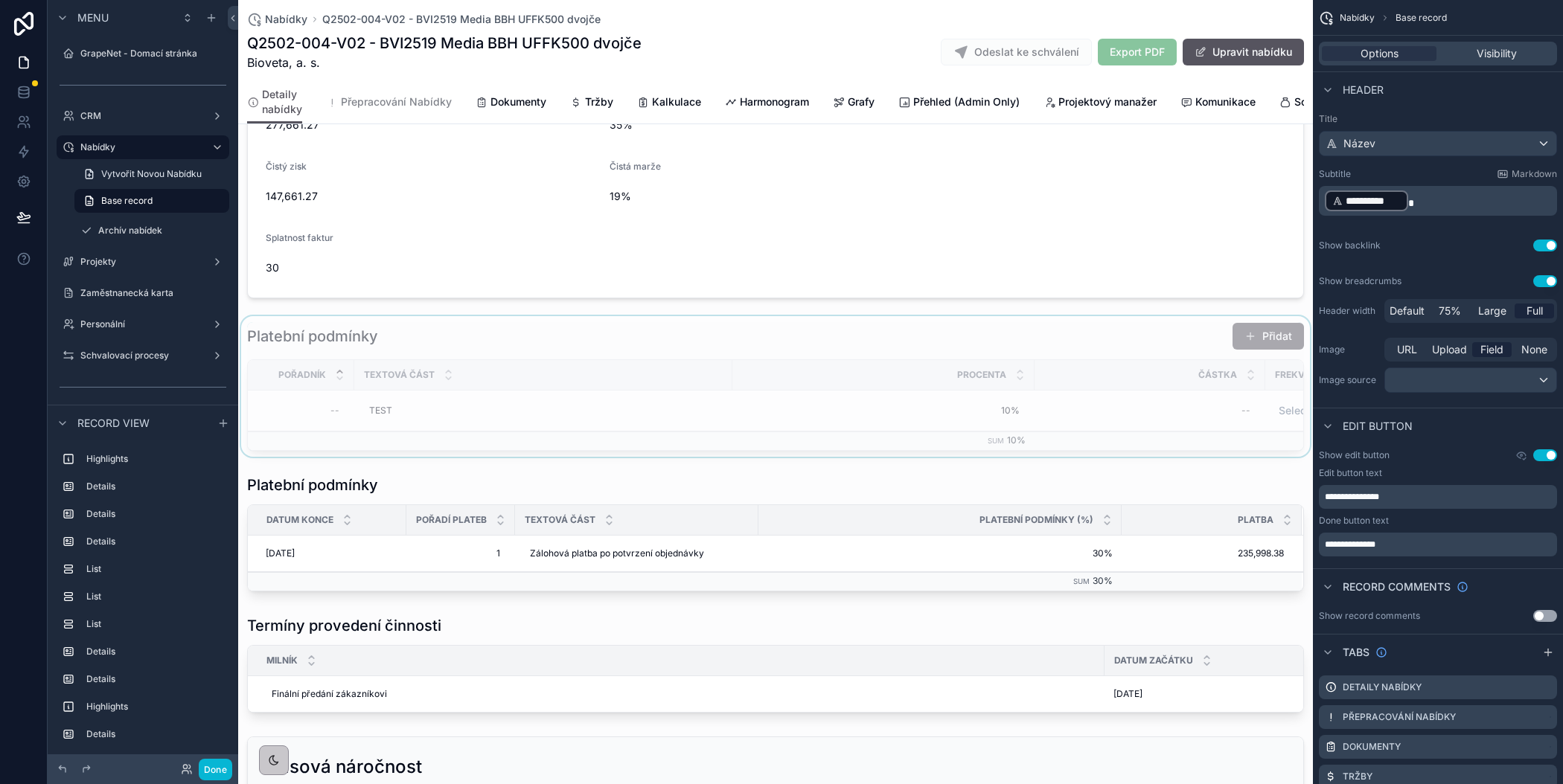
click at [581, 337] on div "scrollable content" at bounding box center [775, 386] width 1075 height 140
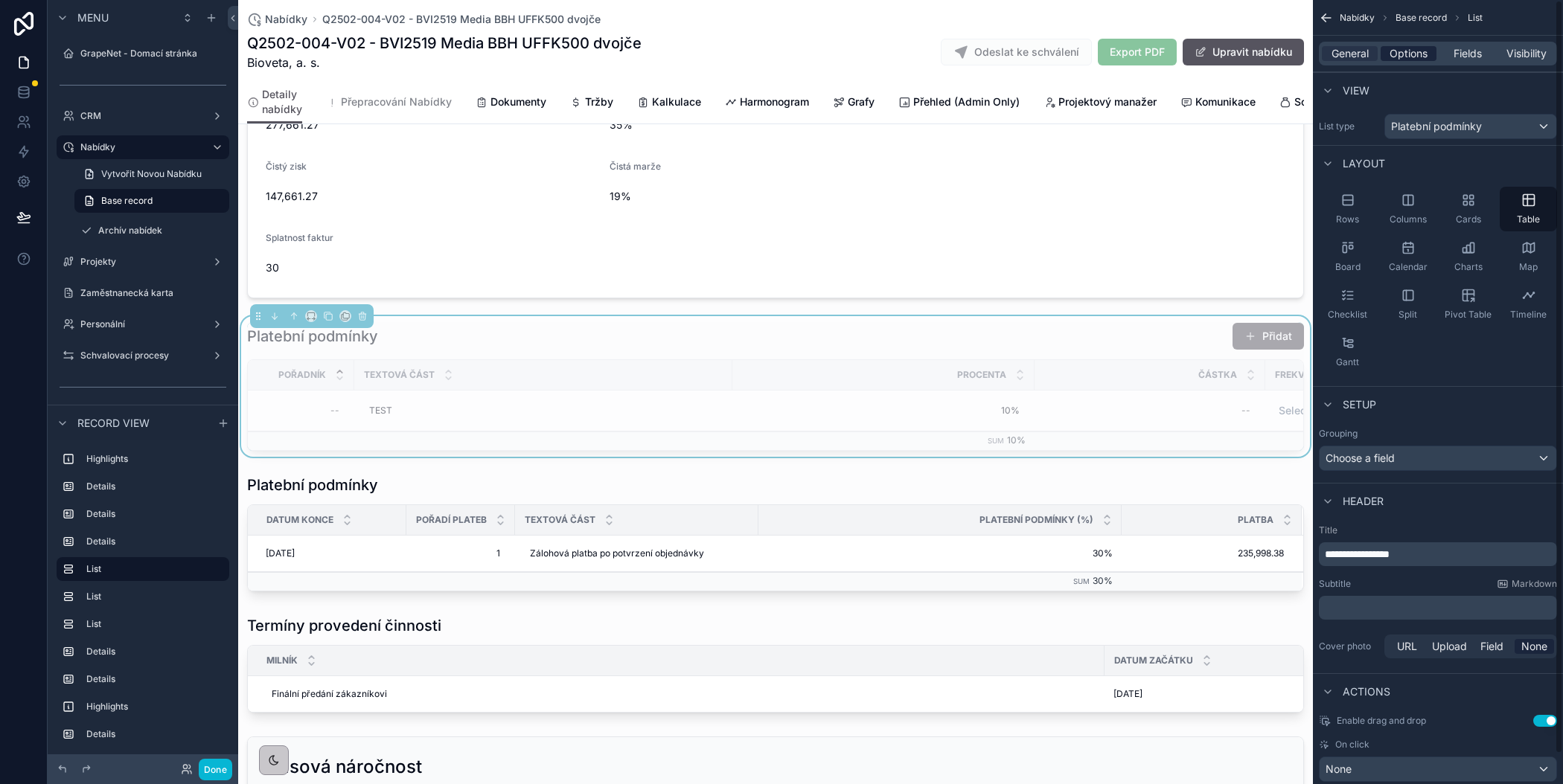
click at [1405, 54] on span "Options" at bounding box center [1409, 54] width 38 height 15
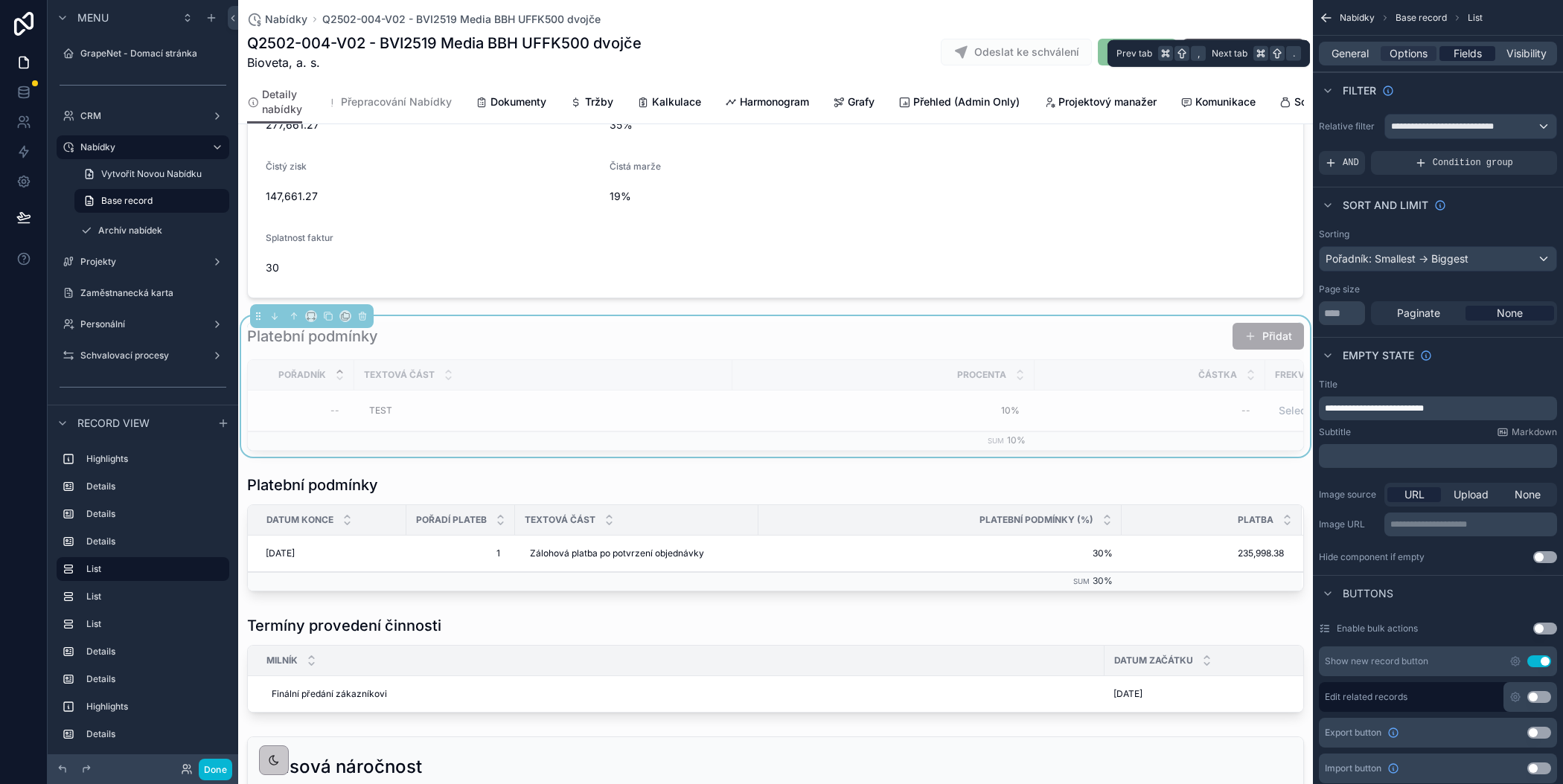
click at [1468, 54] on span "Fields" at bounding box center [1467, 54] width 28 height 15
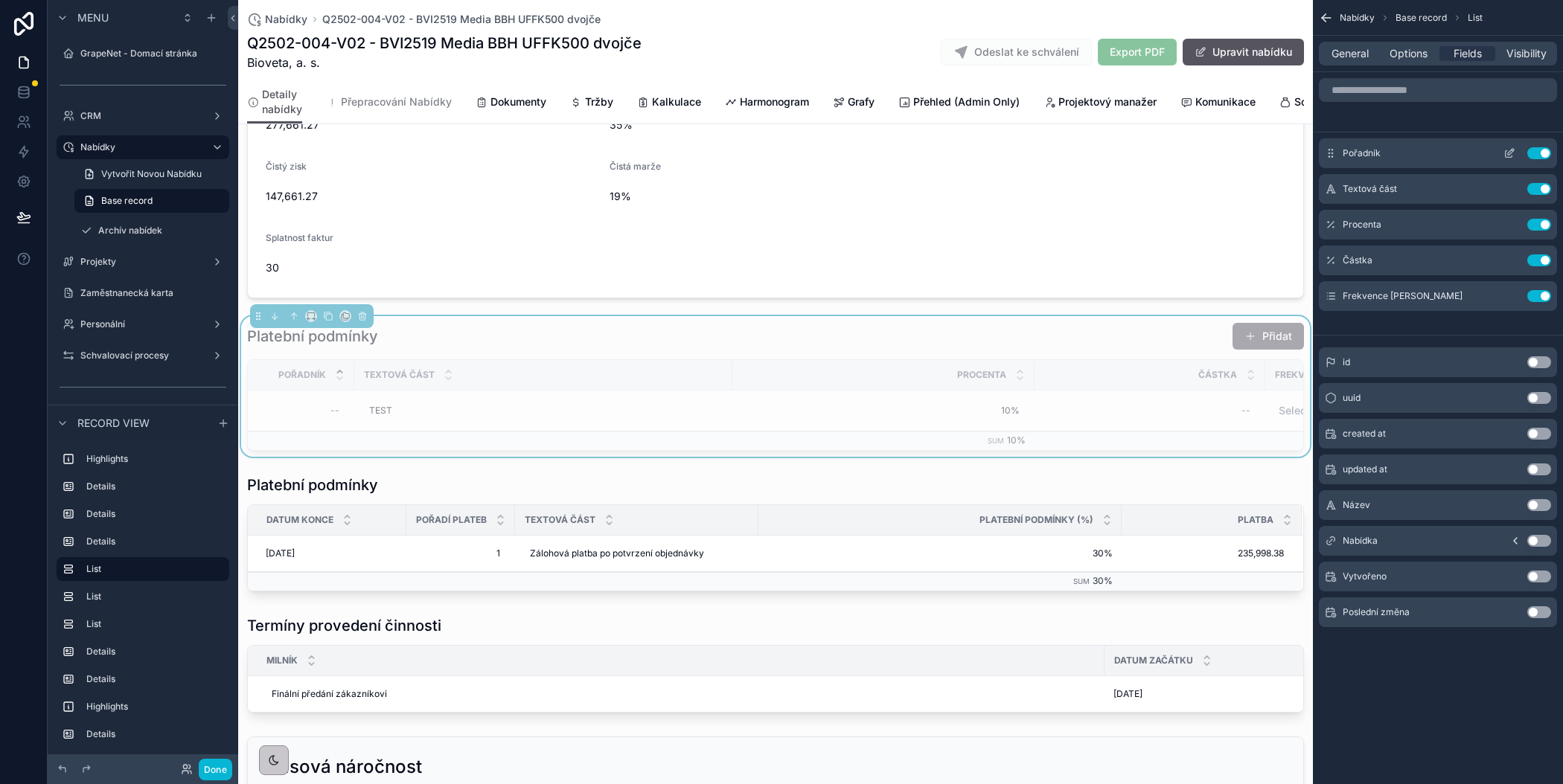
click at [1507, 153] on icon "scrollable content" at bounding box center [1509, 153] width 12 height 12
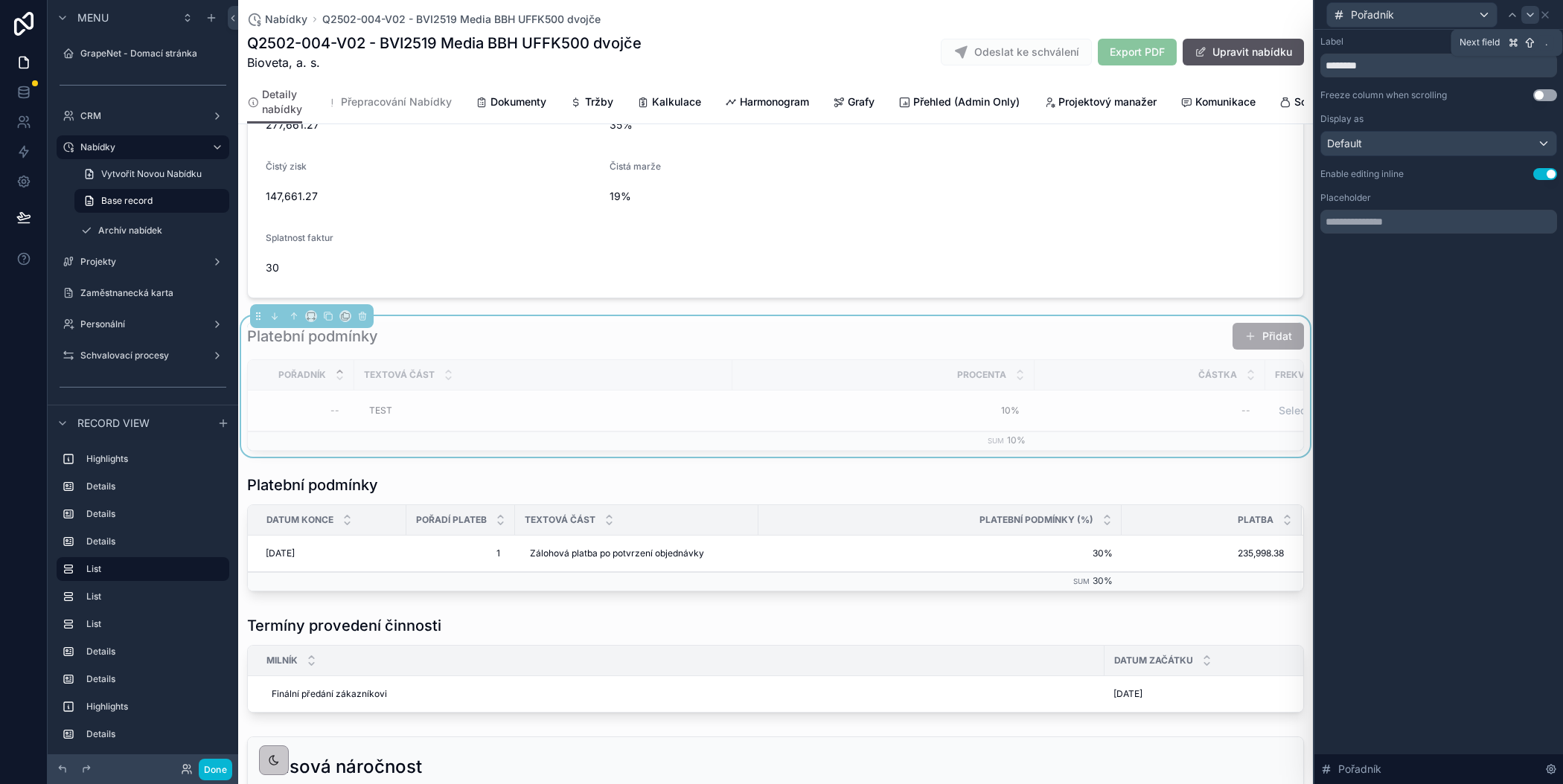
click at [1529, 19] on icon at bounding box center [1531, 15] width 12 height 12
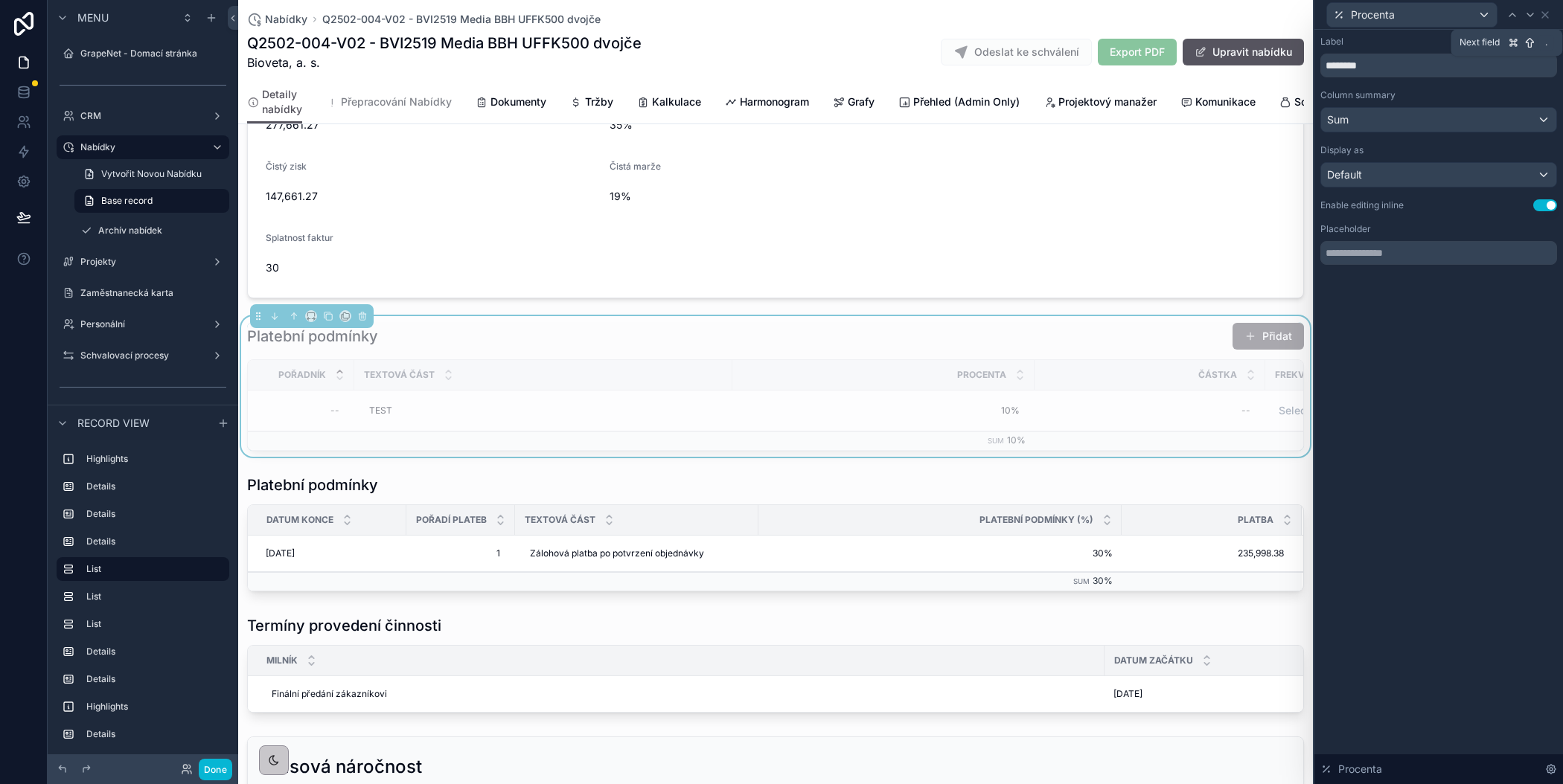
click at [1529, 19] on icon at bounding box center [1531, 15] width 12 height 12
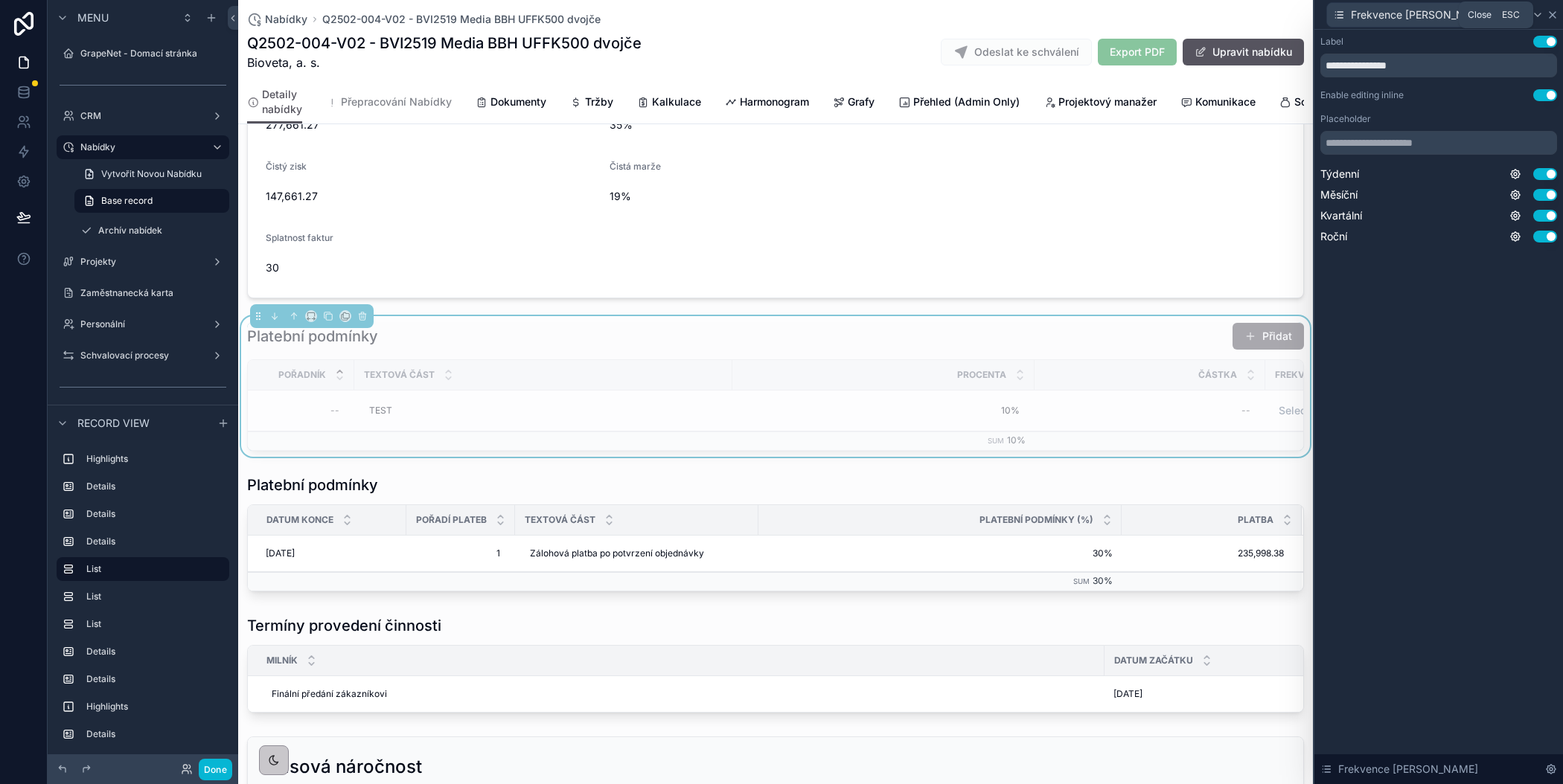
click at [1550, 20] on icon at bounding box center [1552, 15] width 12 height 12
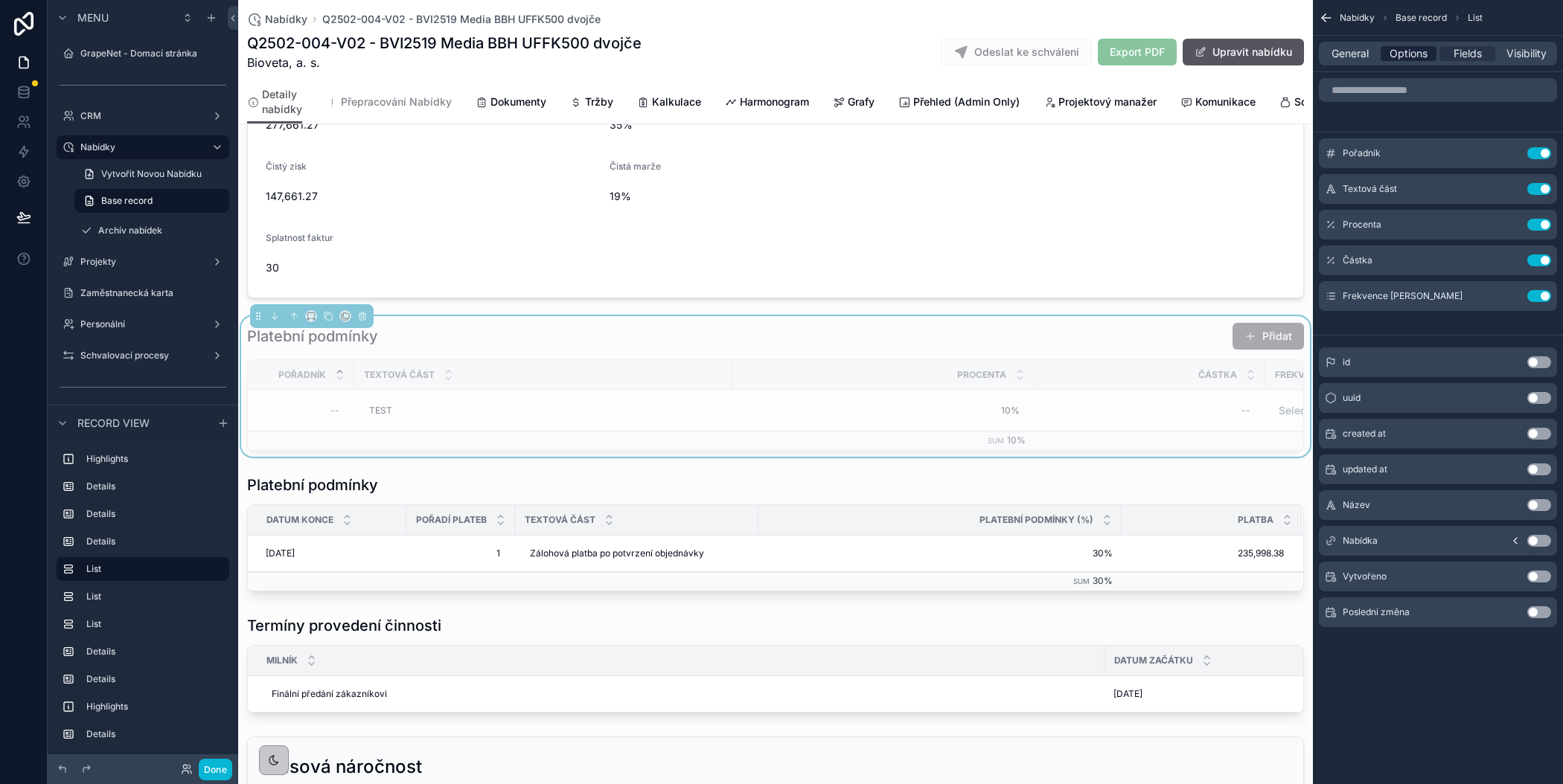
click at [1401, 60] on span "Options" at bounding box center [1409, 54] width 38 height 15
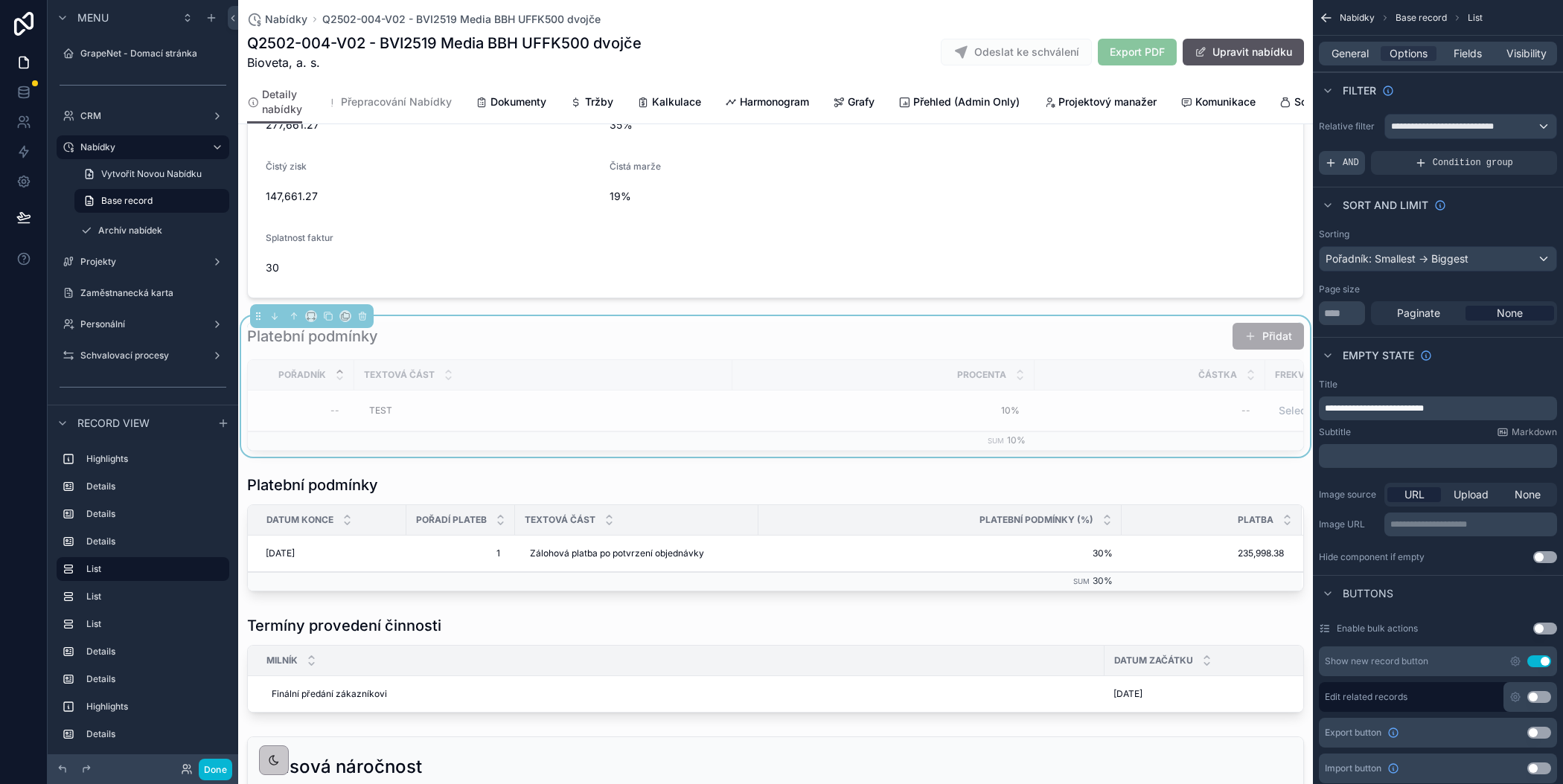
click at [1346, 167] on span "AND" at bounding box center [1351, 162] width 16 height 12
click at [1523, 154] on icon "scrollable content" at bounding box center [1520, 152] width 9 height 9
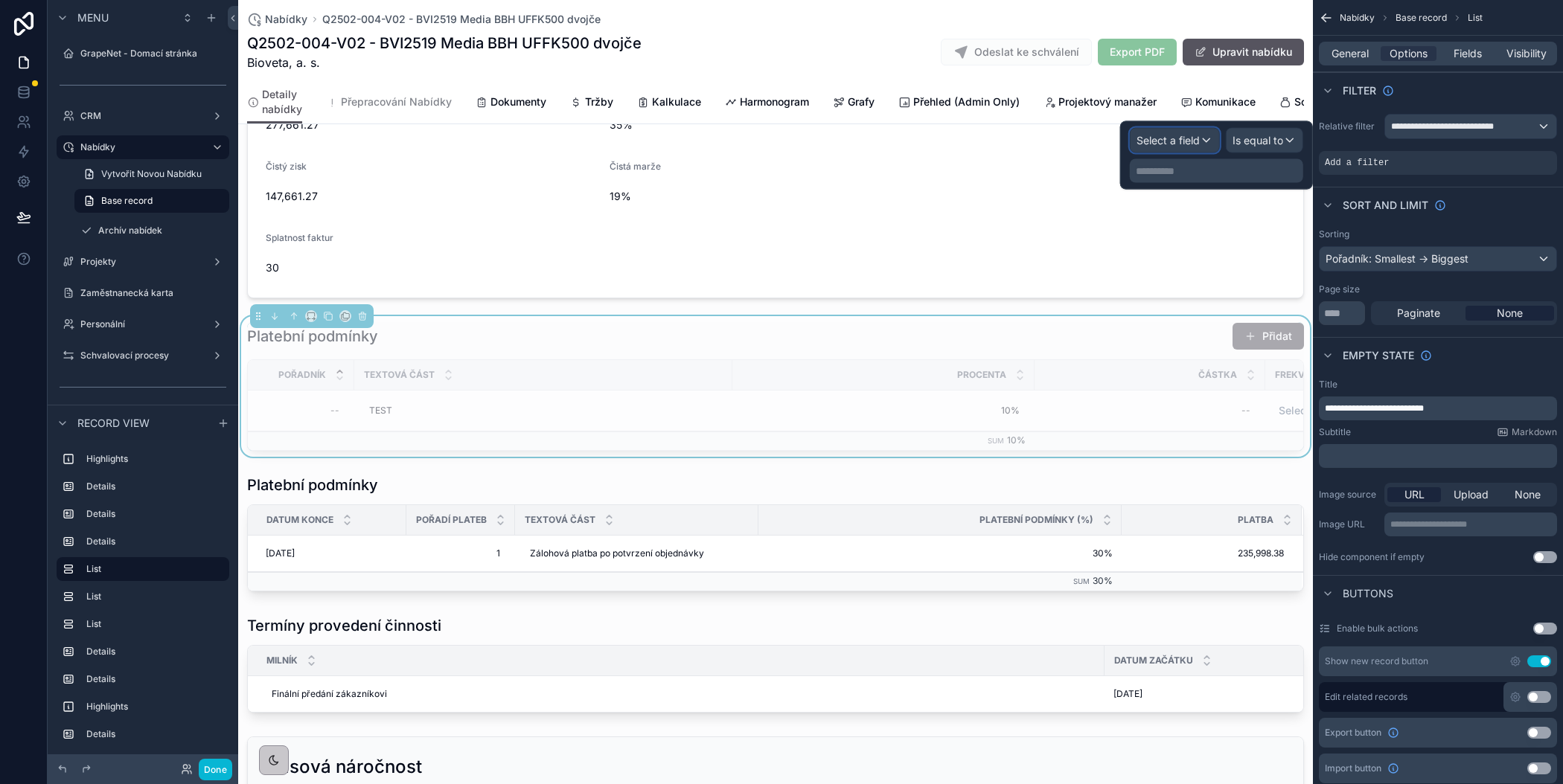
click at [1204, 151] on div "Select a field" at bounding box center [1175, 140] width 89 height 24
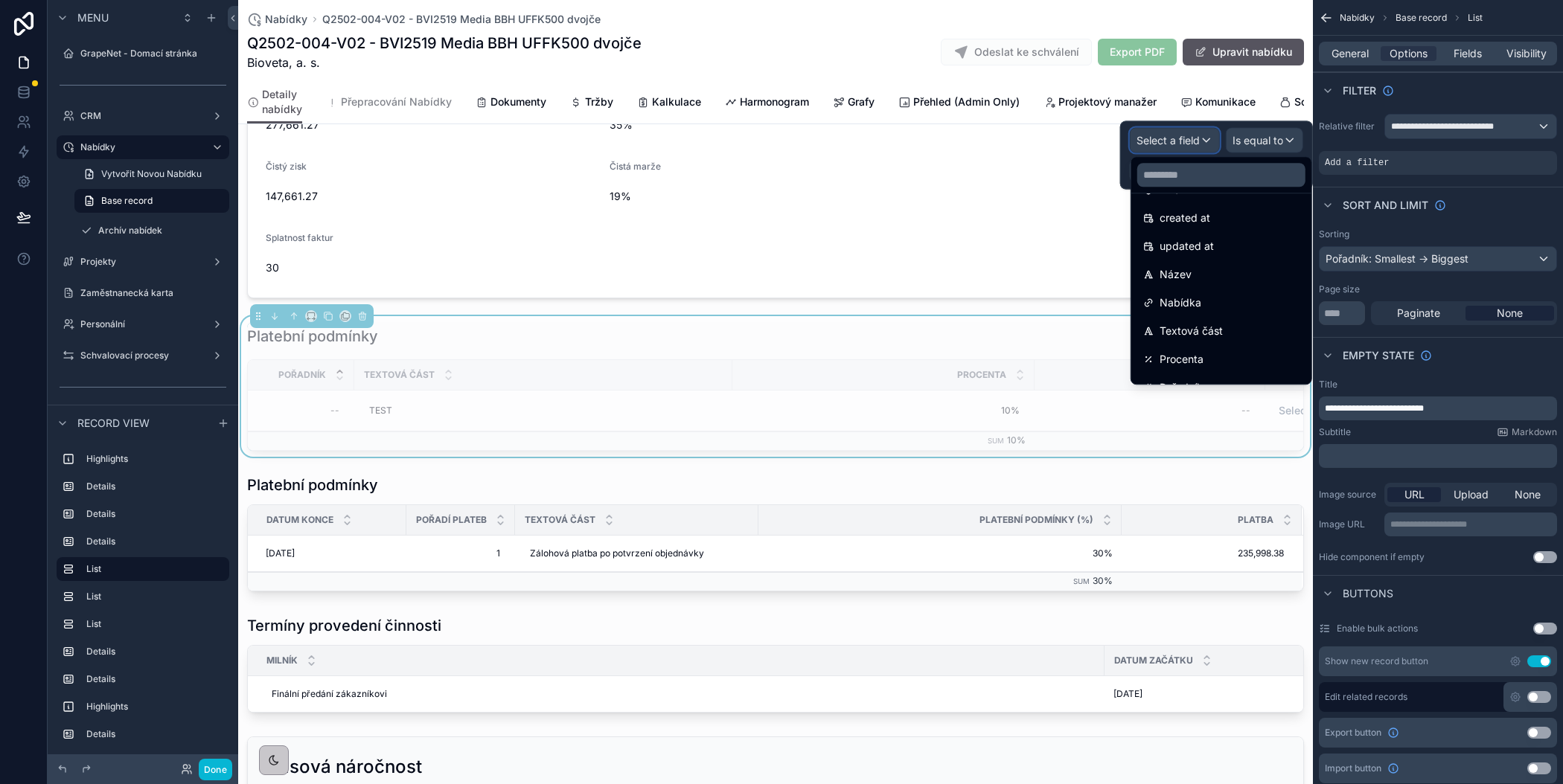
scroll to position [59, 0]
click at [1178, 297] on span "Nabídka" at bounding box center [1180, 300] width 41 height 18
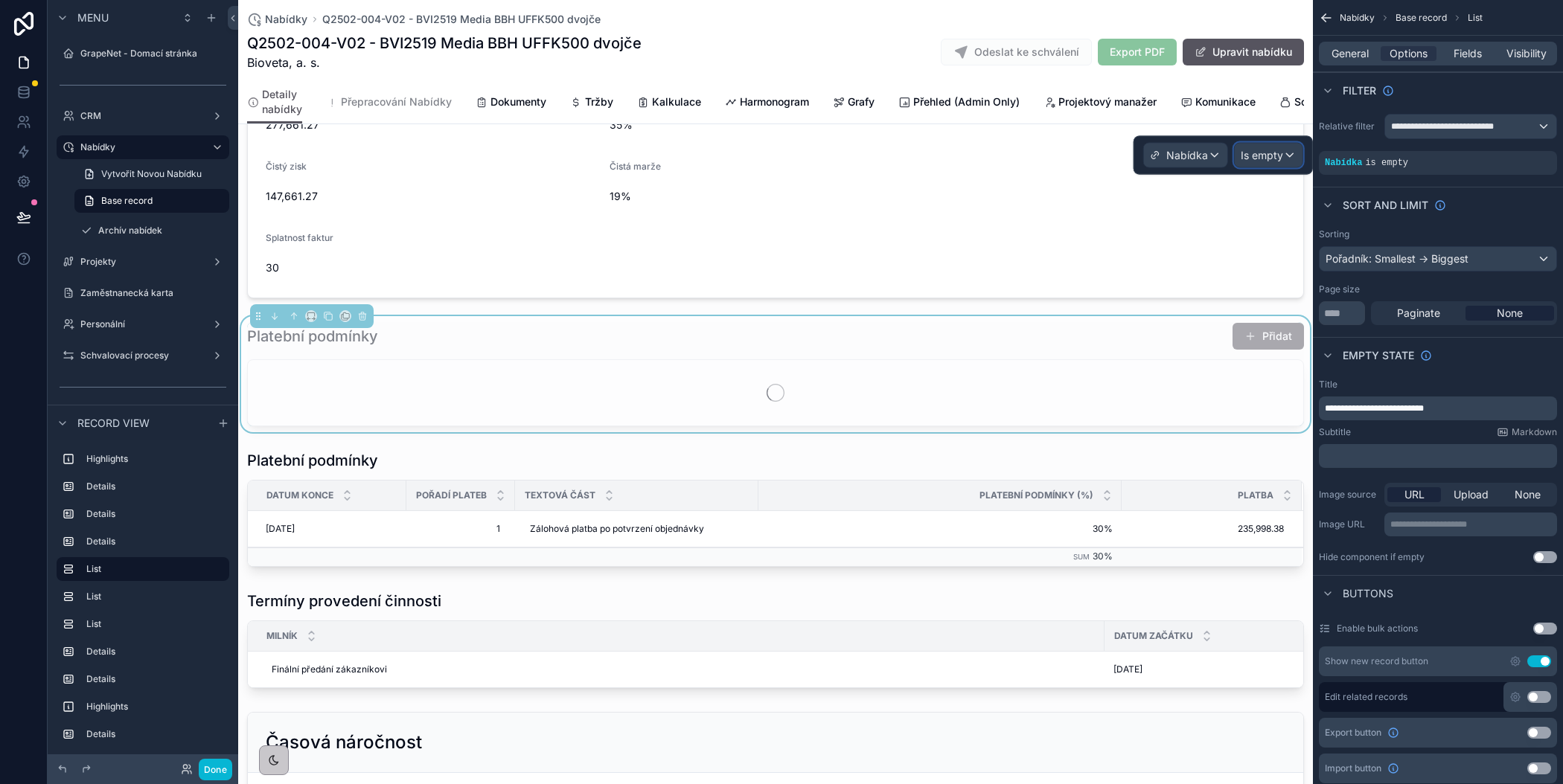
click at [1278, 159] on span "Is empty" at bounding box center [1262, 155] width 42 height 15
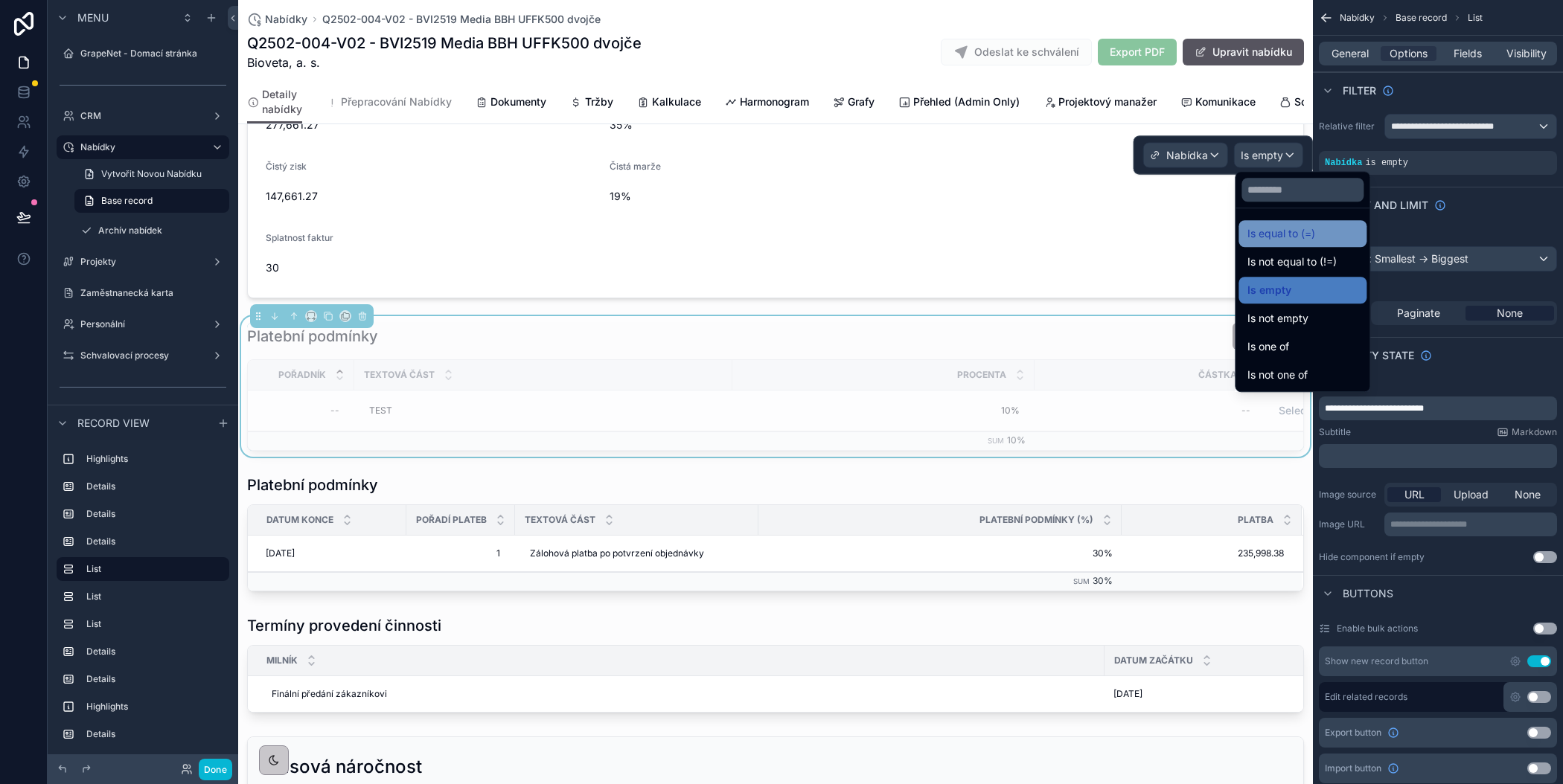
click at [1276, 229] on span "Is equal to (=)" at bounding box center [1280, 234] width 67 height 18
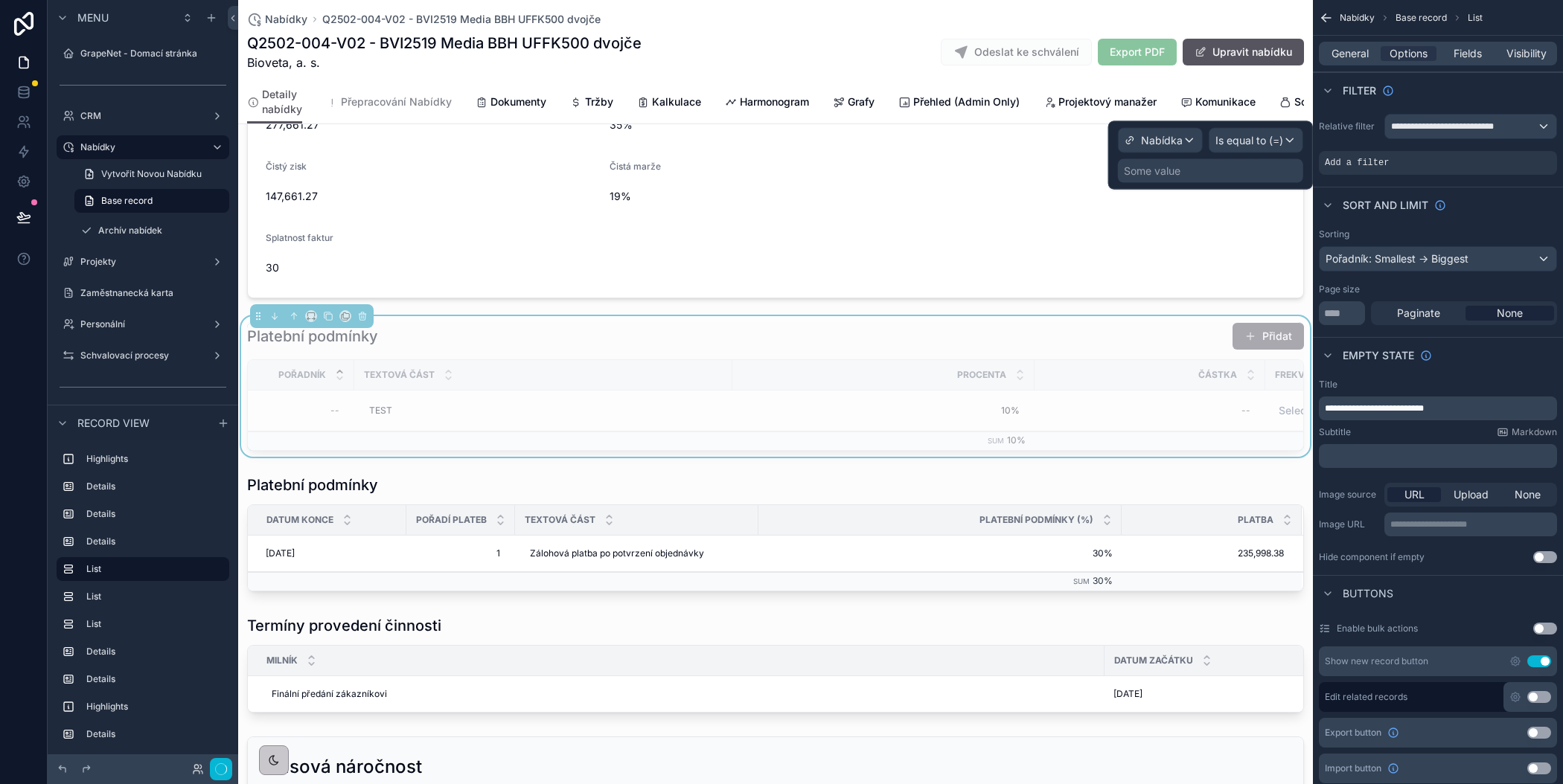
click at [1180, 174] on div "Some value" at bounding box center [1152, 171] width 57 height 15
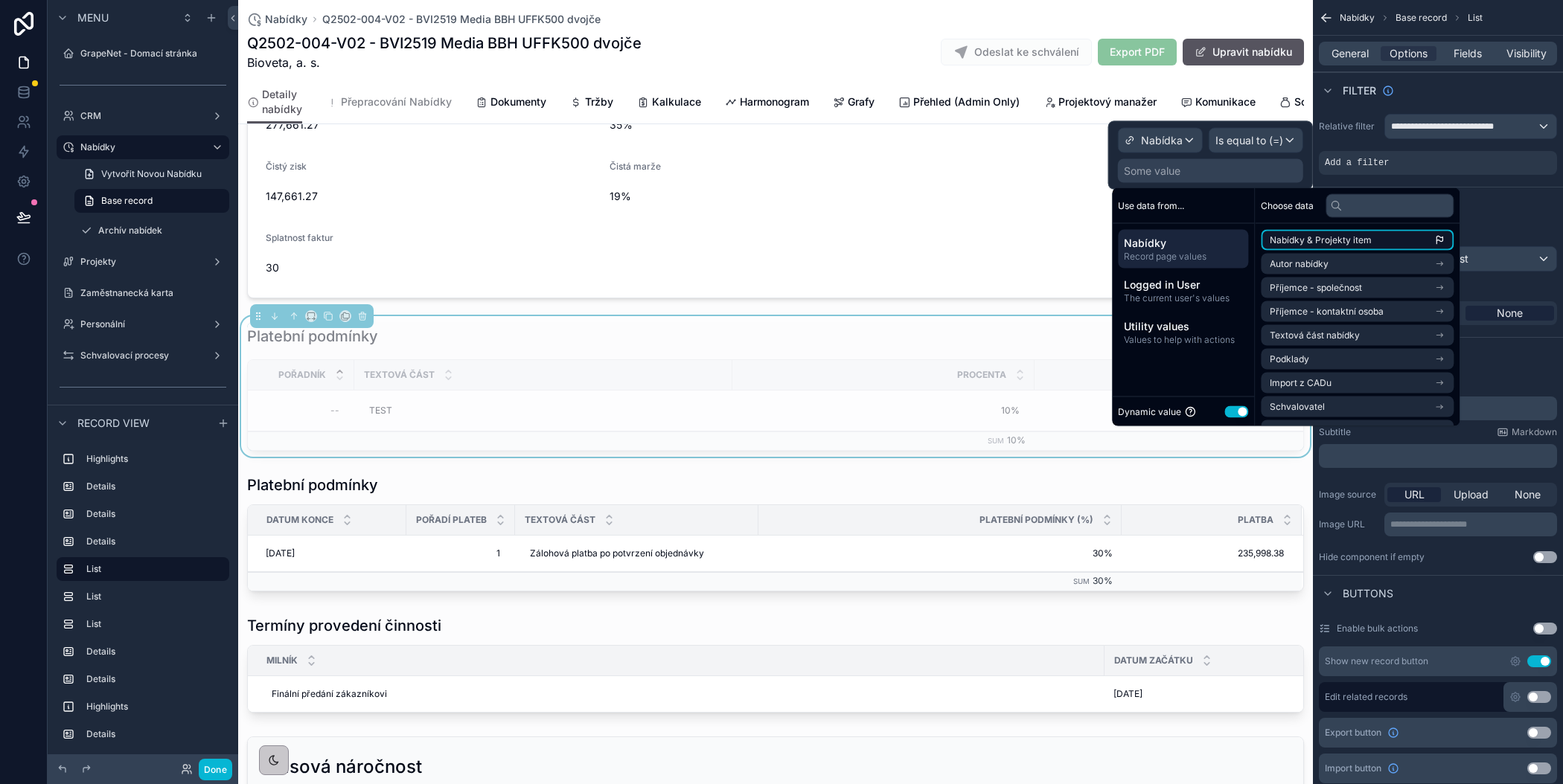
click at [1317, 242] on span "Nabídky & Projekty item" at bounding box center [1321, 240] width 102 height 12
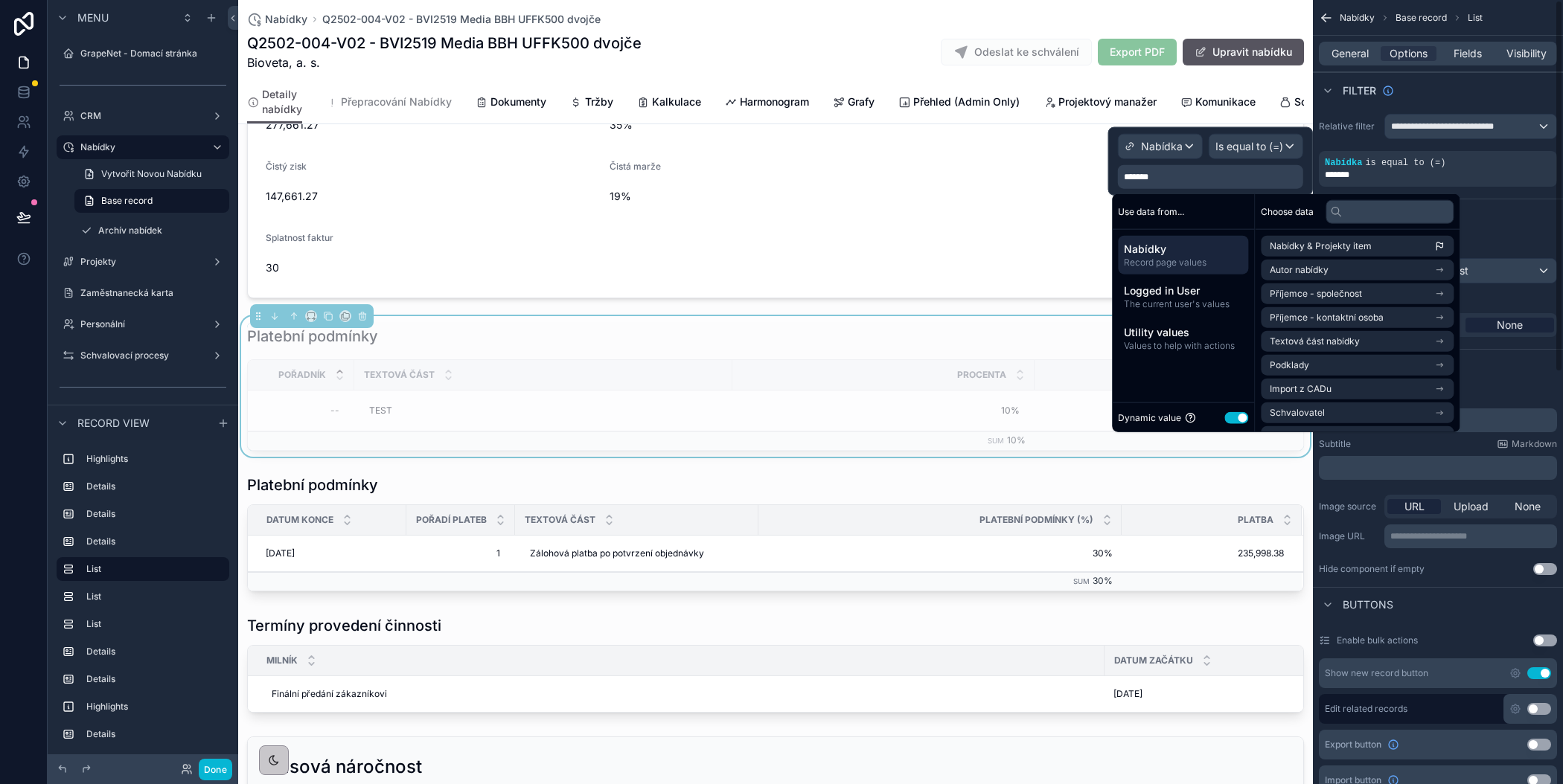
click at [1515, 215] on div "Sort And Limit" at bounding box center [1438, 217] width 250 height 36
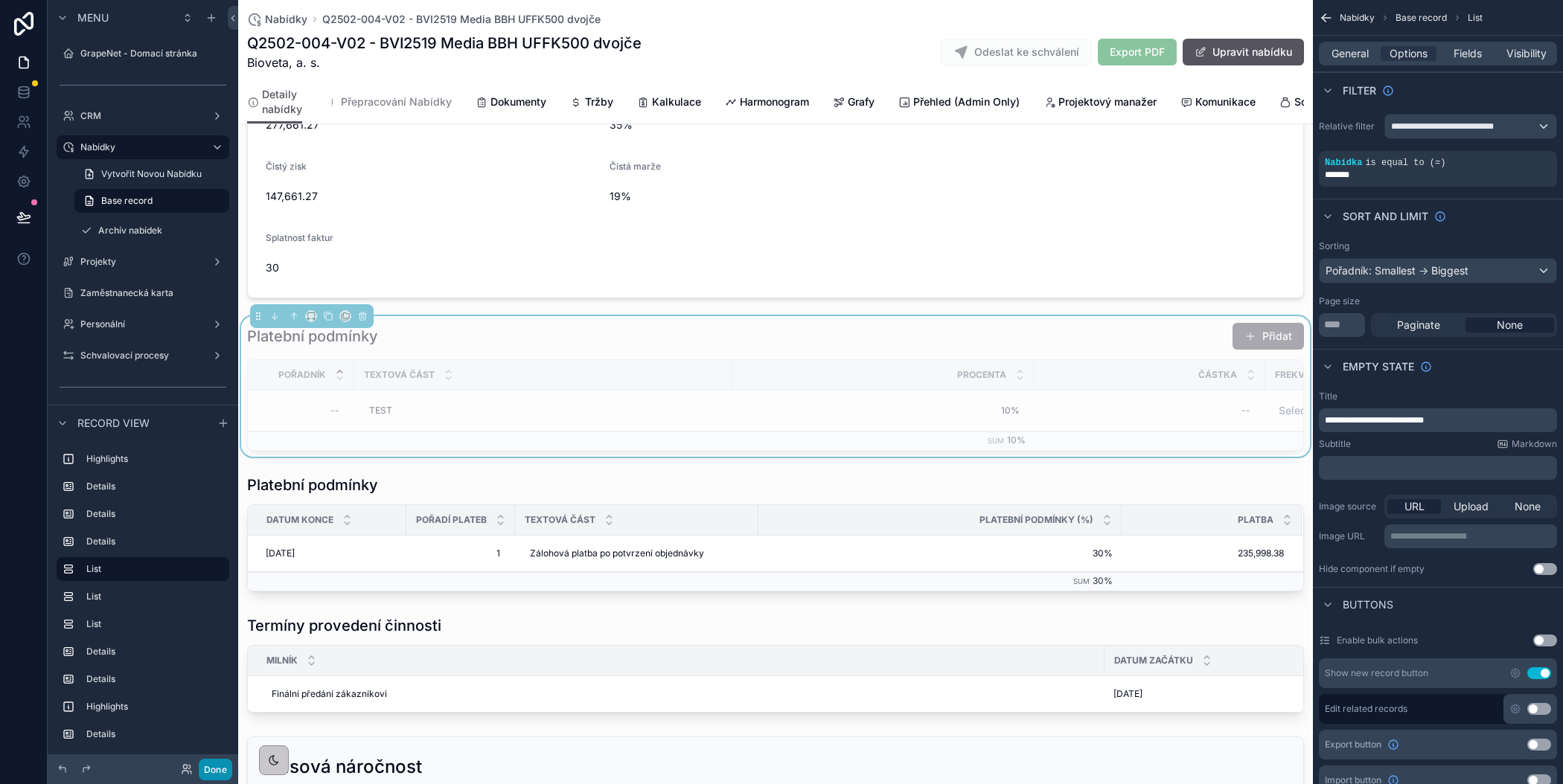
click at [217, 766] on button "Done" at bounding box center [215, 769] width 33 height 22
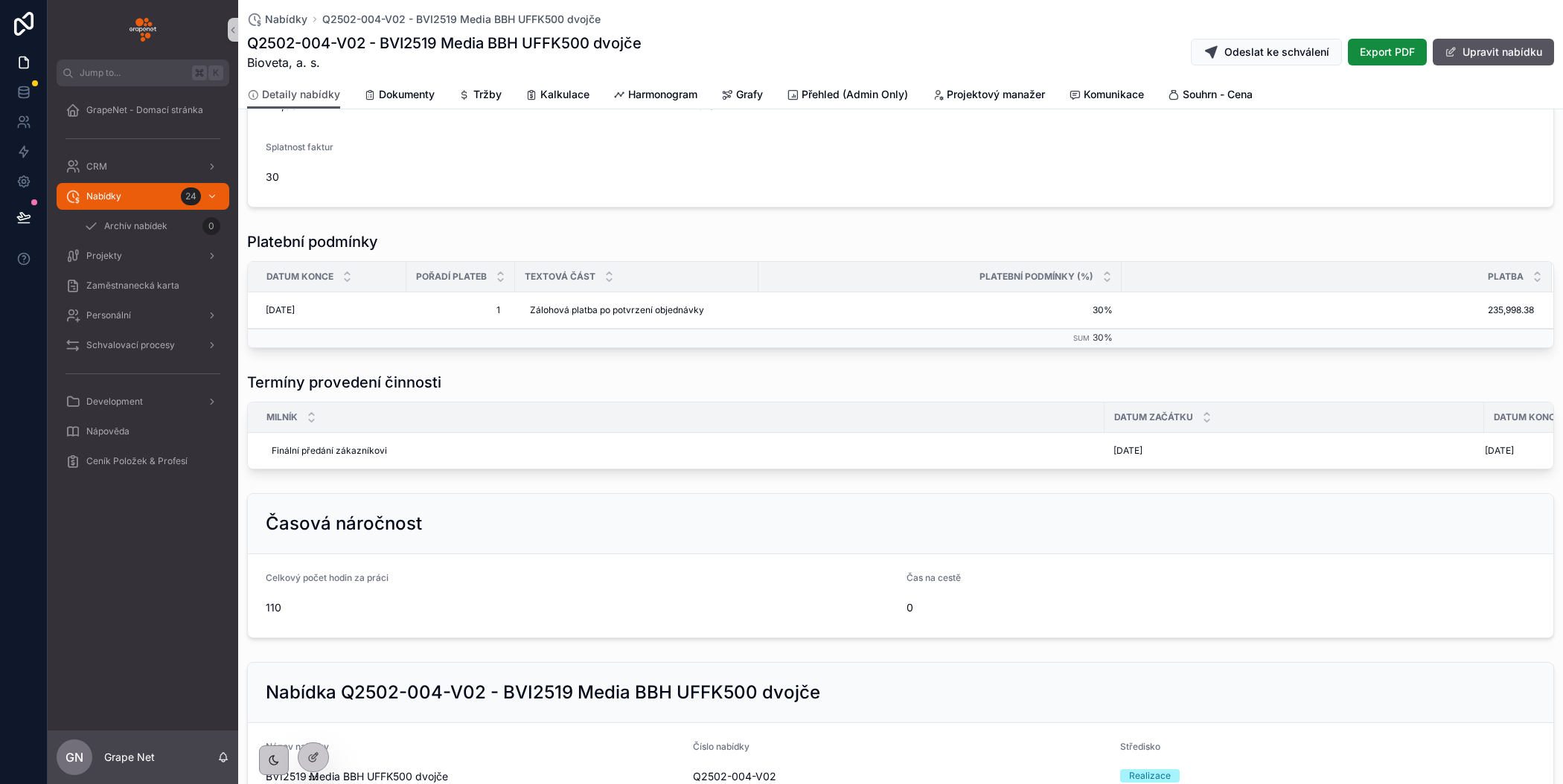
scroll to position [627, 0]
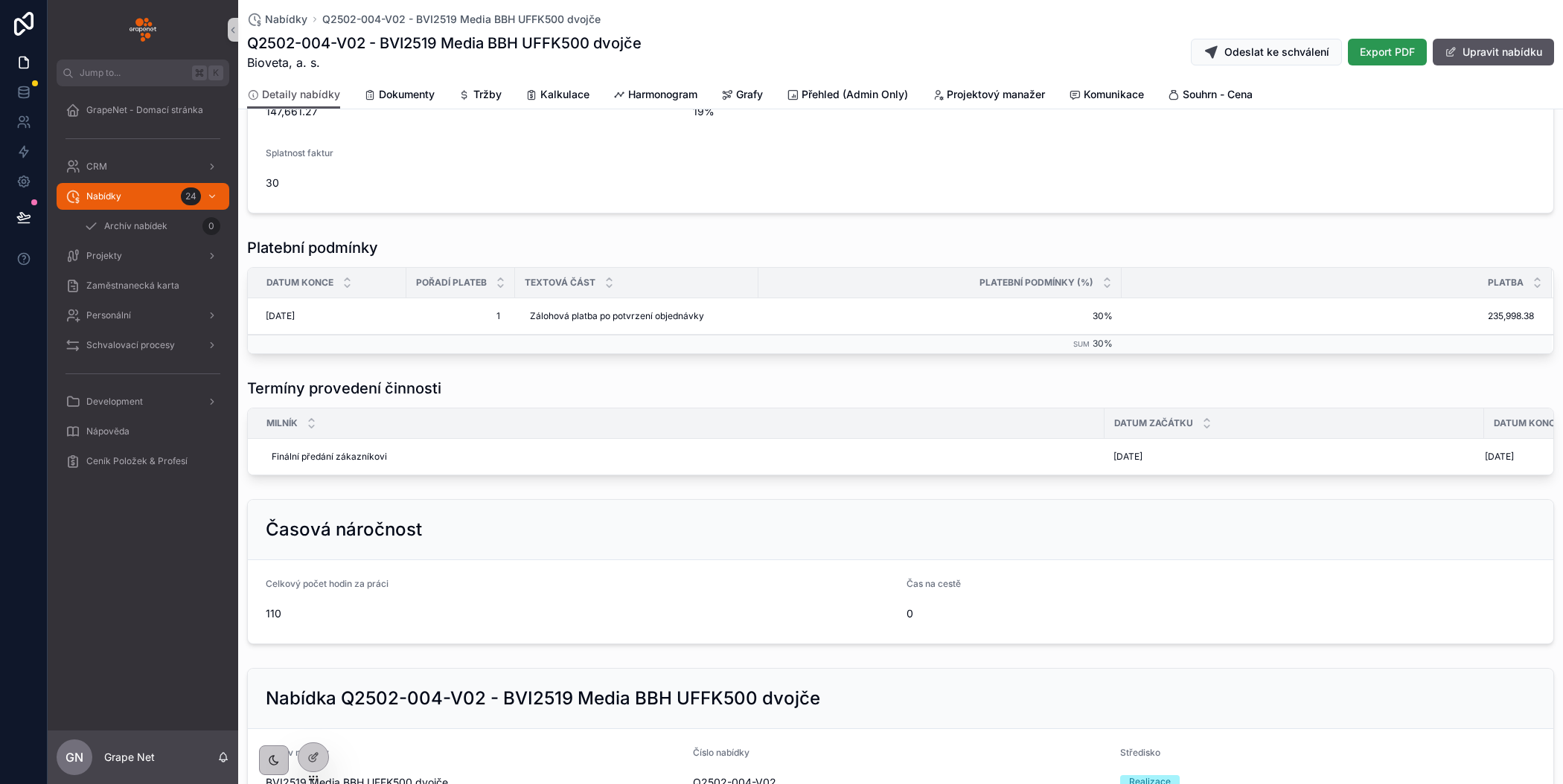
click at [1362, 50] on span "Export PDF" at bounding box center [1388, 52] width 55 height 15
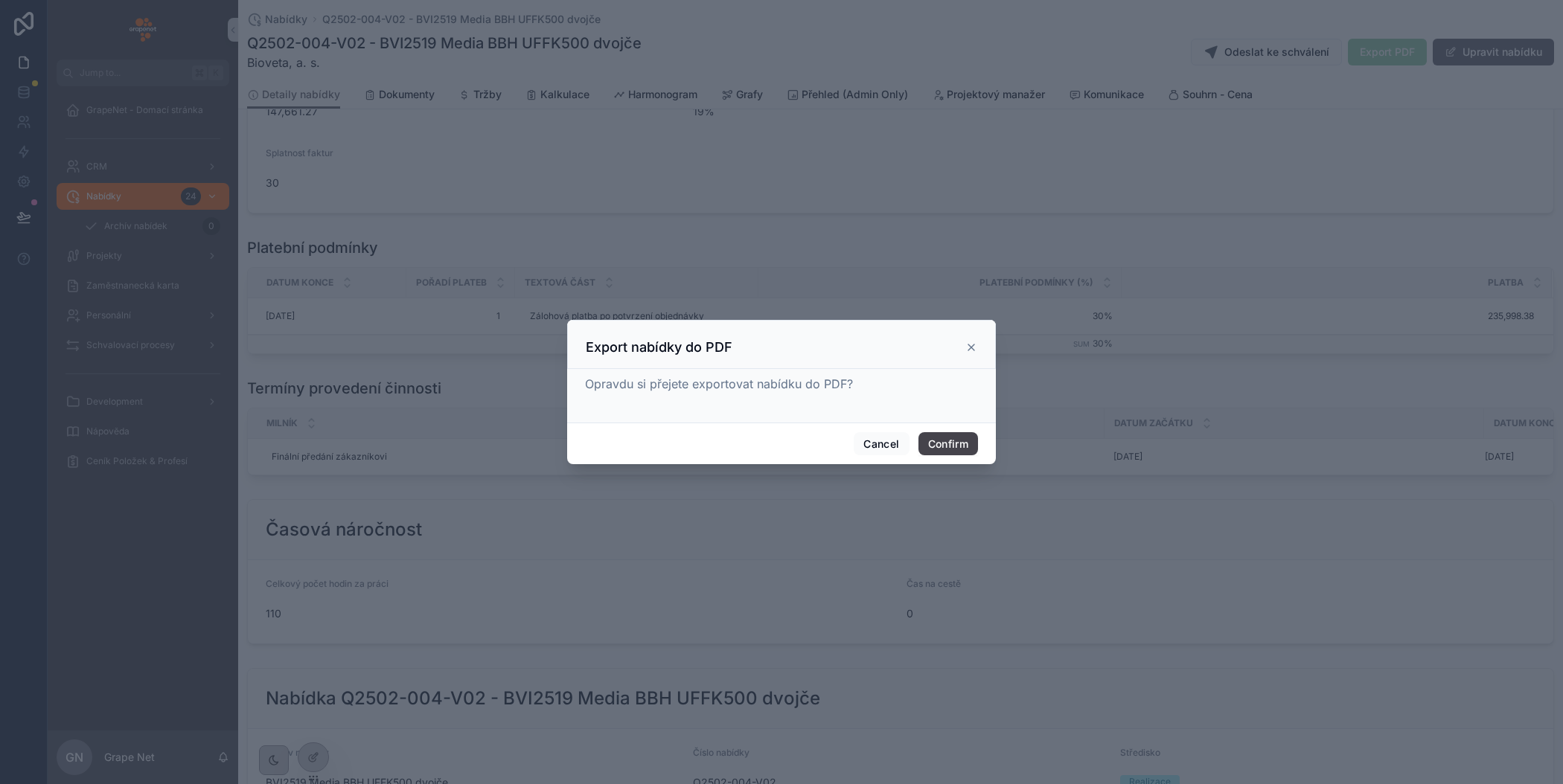
click at [951, 437] on button "Confirm" at bounding box center [948, 444] width 59 height 24
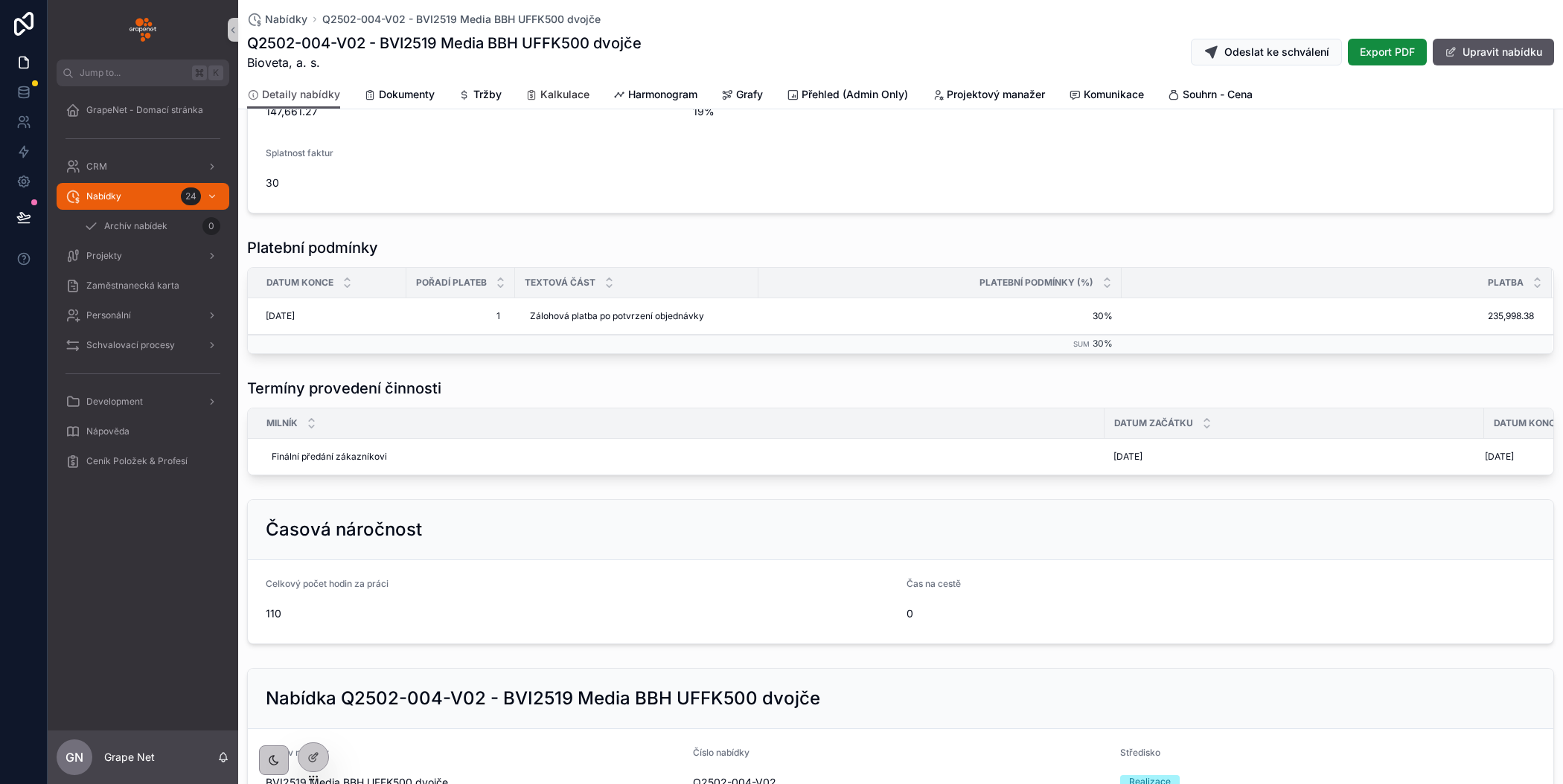
click at [572, 97] on span "Kalkulace" at bounding box center [565, 94] width 50 height 15
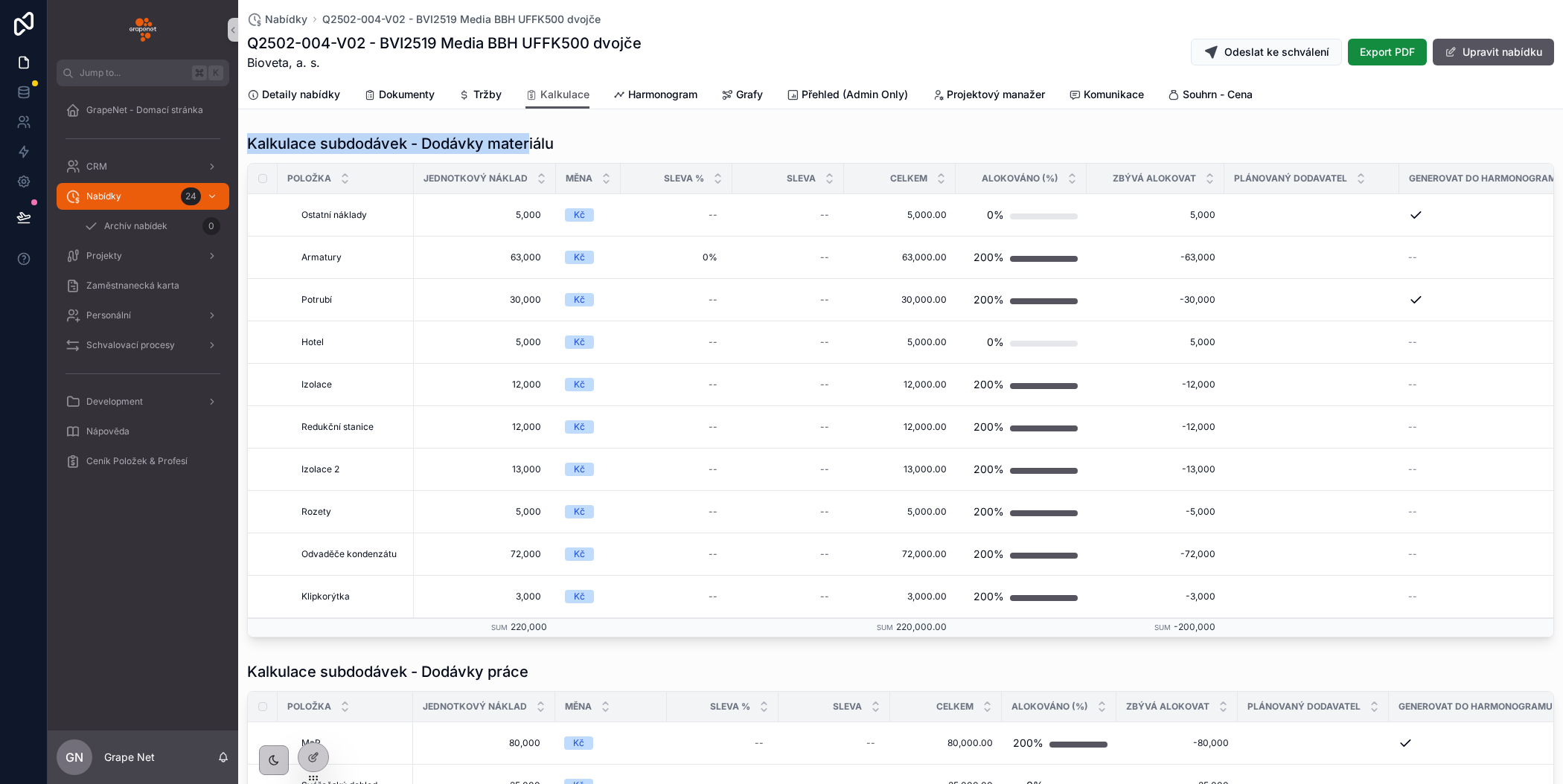
drag, startPoint x: 244, startPoint y: 138, endPoint x: 529, endPoint y: 144, distance: 285.1
click at [529, 144] on div "Kalkulace subdodávek - Dodávky materiálu Položka Jednotkový náklad Měna Sleva %…" at bounding box center [900, 386] width 1325 height 516
click at [602, 137] on div "Kalkulace subdodávek - Dodávky materiálu" at bounding box center [900, 144] width 1307 height 21
click at [1391, 48] on span "Export PDF" at bounding box center [1388, 52] width 55 height 15
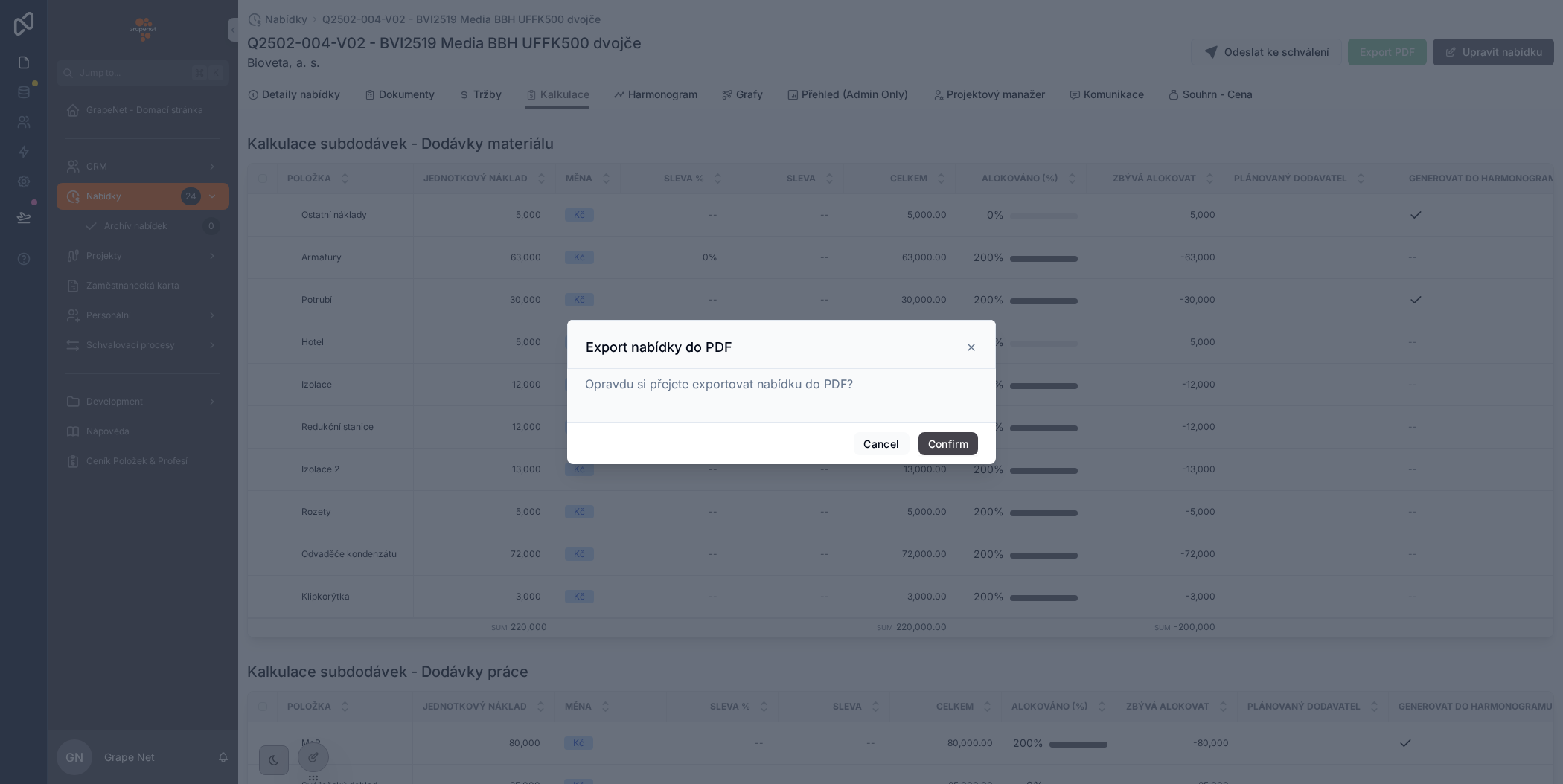
click at [946, 442] on button "Confirm" at bounding box center [948, 444] width 59 height 24
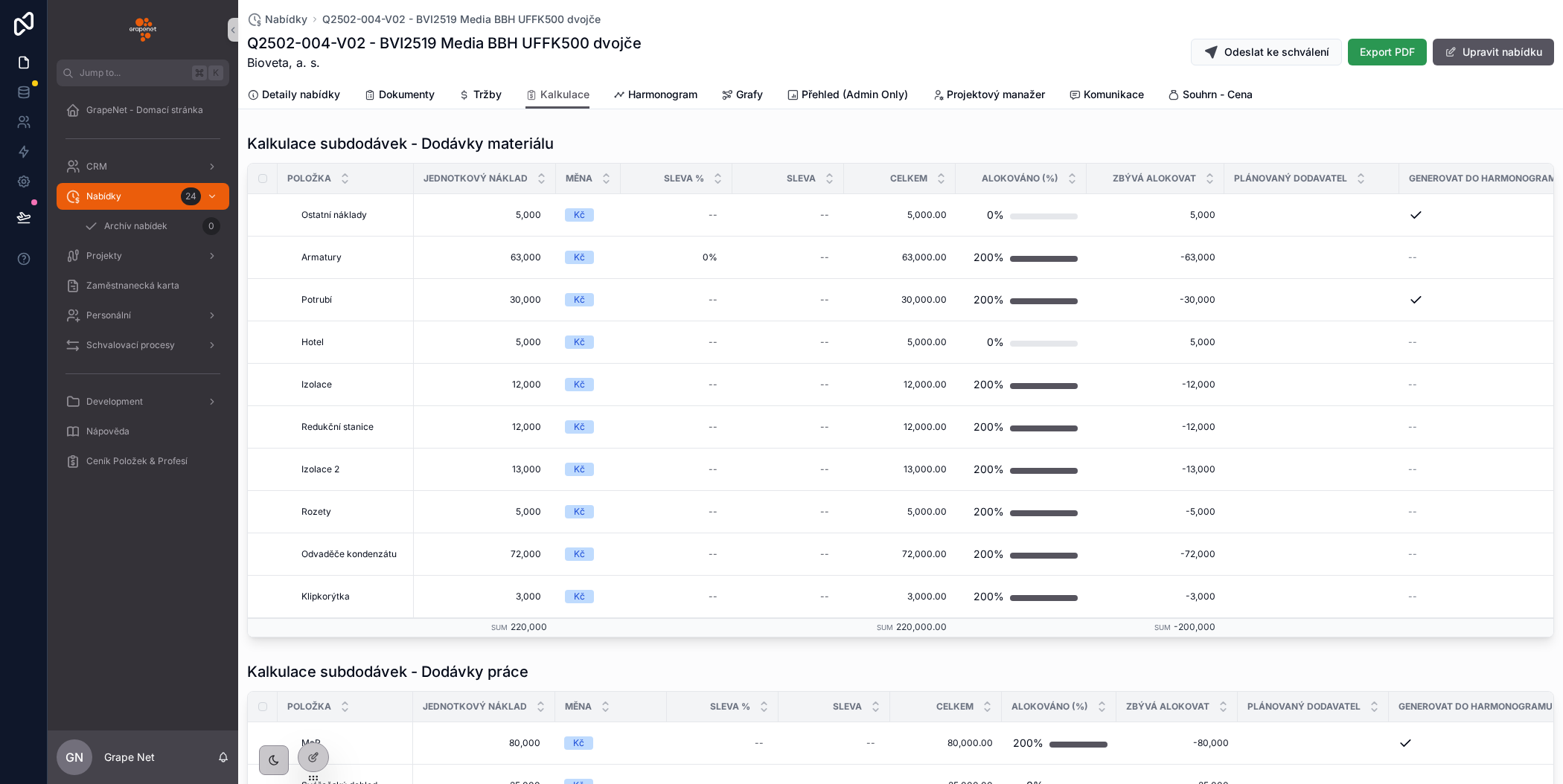
click at [1372, 49] on span "Export PDF" at bounding box center [1388, 52] width 55 height 15
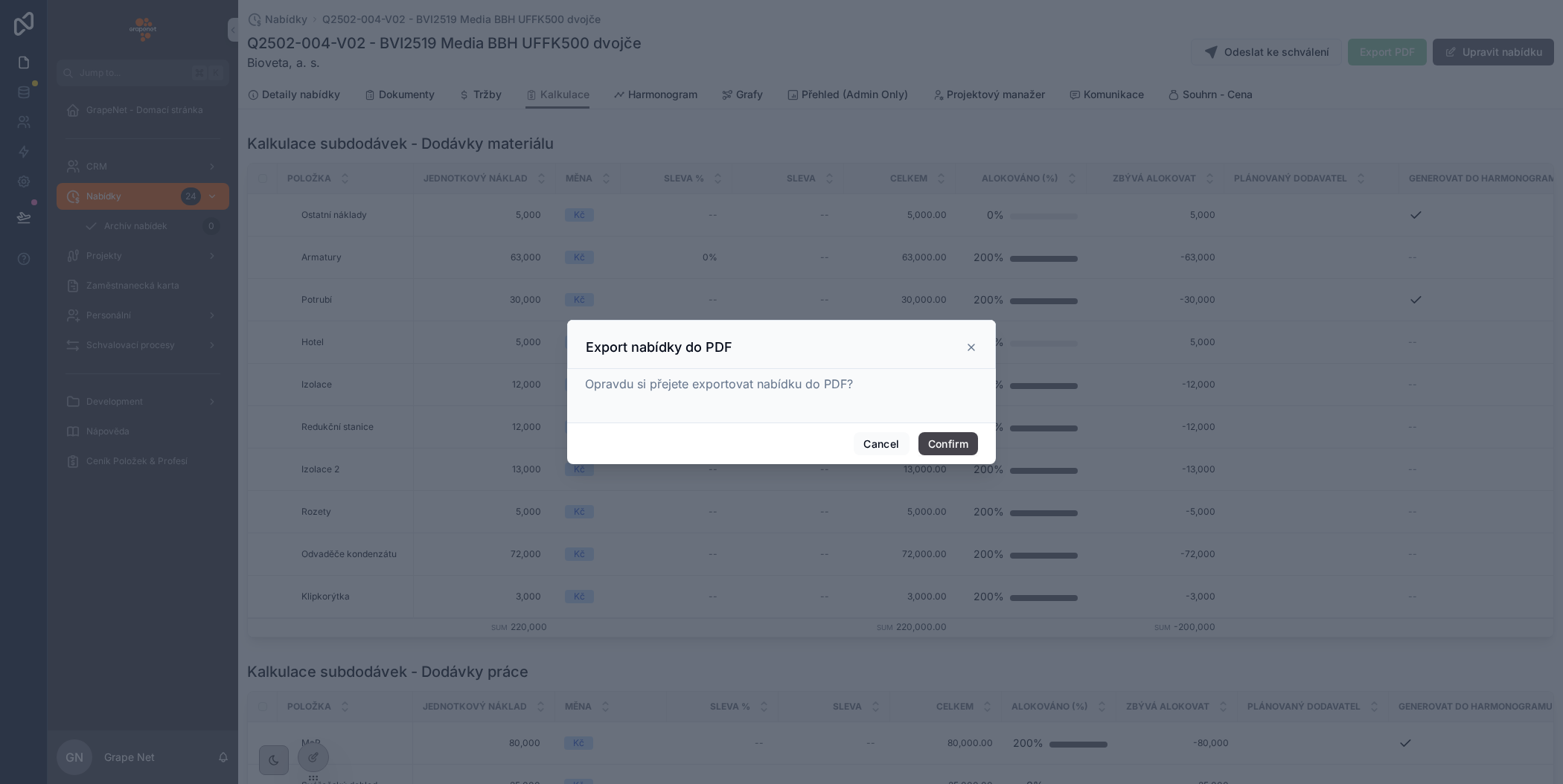
click at [943, 447] on button "Confirm" at bounding box center [948, 444] width 59 height 24
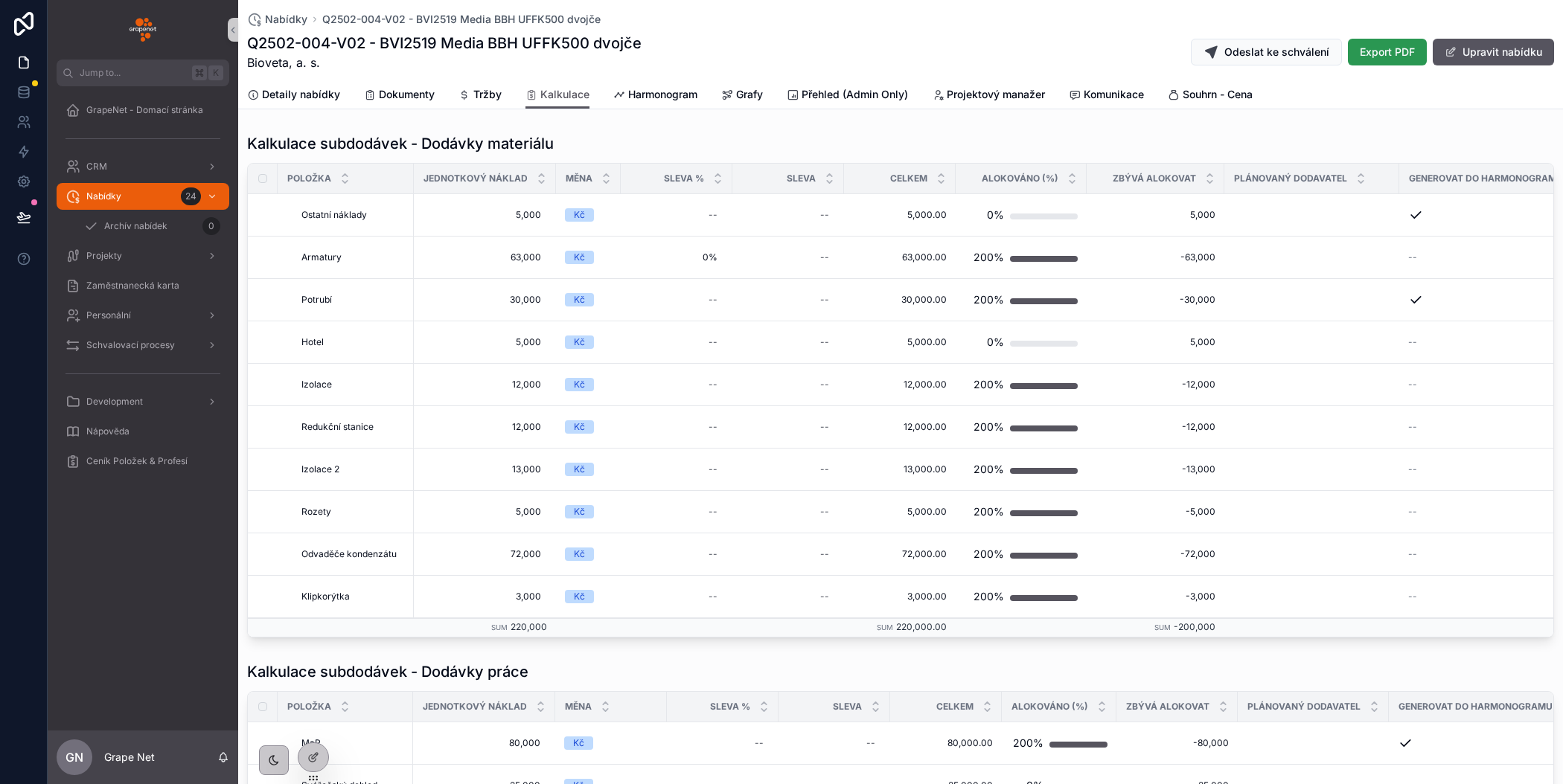
click at [1384, 54] on span "Export PDF" at bounding box center [1388, 52] width 55 height 15
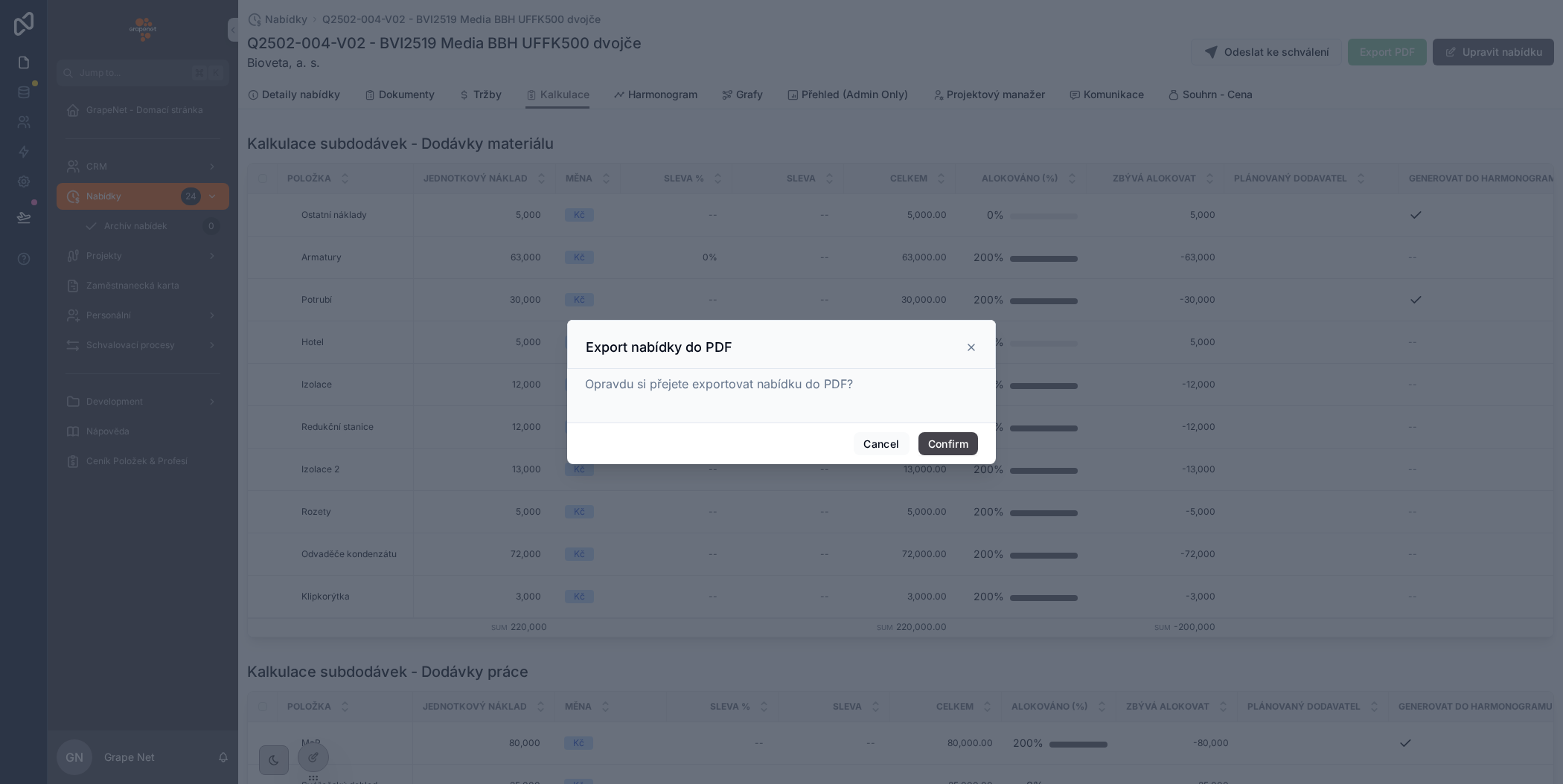
drag, startPoint x: 956, startPoint y: 436, endPoint x: 956, endPoint y: 357, distance: 79.0
click at [956, 436] on button "Confirm" at bounding box center [948, 444] width 59 height 24
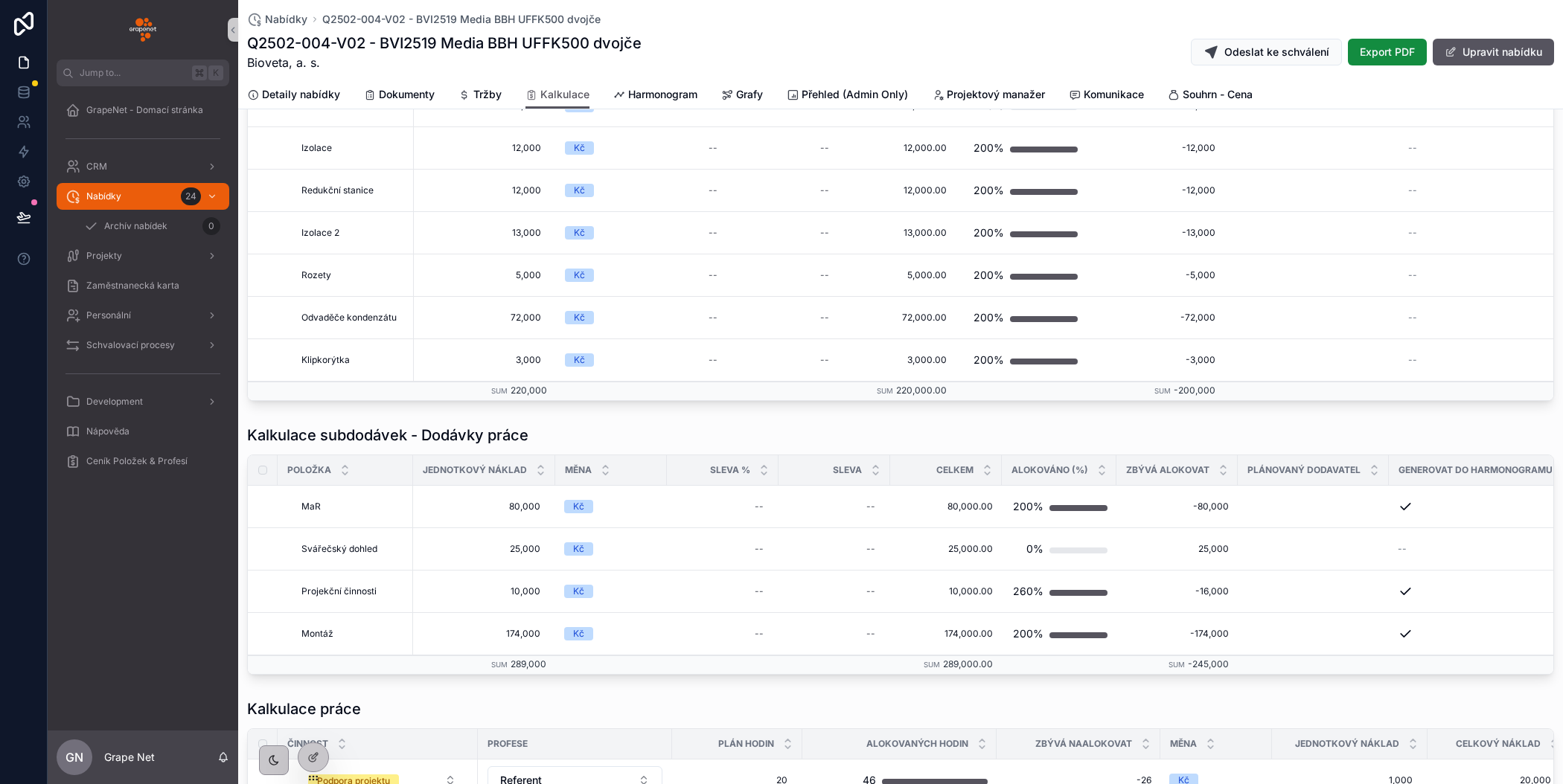
scroll to position [205, 0]
